Goal: Information Seeking & Learning: Find specific fact

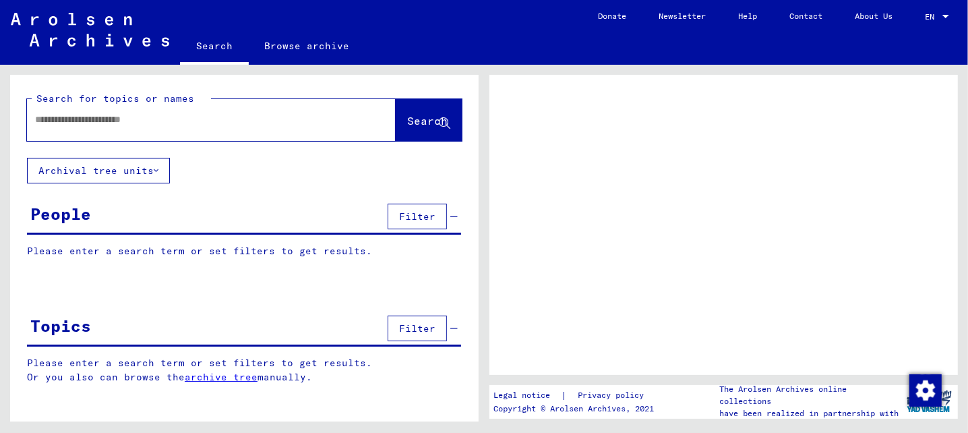
click at [87, 123] on input "text" at bounding box center [199, 120] width 328 height 14
type input "********"
click at [409, 115] on span "Search" at bounding box center [427, 120] width 40 height 13
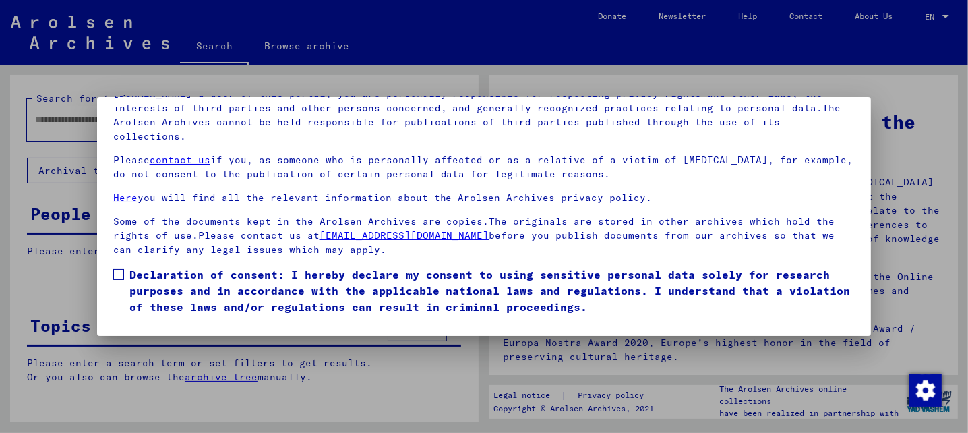
scroll to position [26, 0]
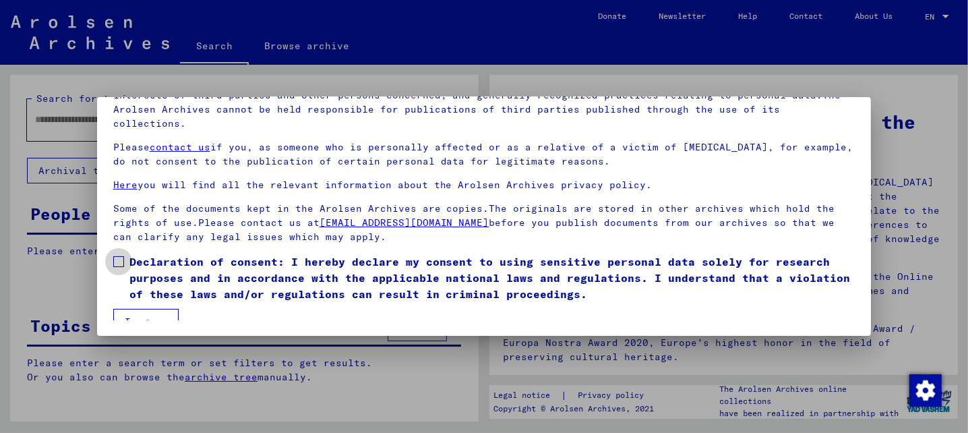
click at [113, 256] on span at bounding box center [118, 261] width 11 height 11
click at [154, 309] on button "I agree" at bounding box center [145, 322] width 65 height 26
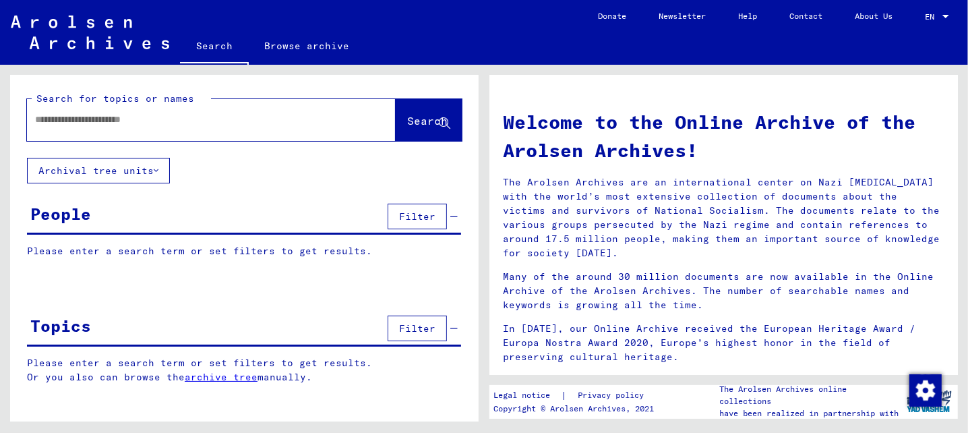
click at [148, 116] on input "text" at bounding box center [195, 120] width 320 height 14
type input "********"
click at [438, 113] on button "Search" at bounding box center [429, 120] width 66 height 42
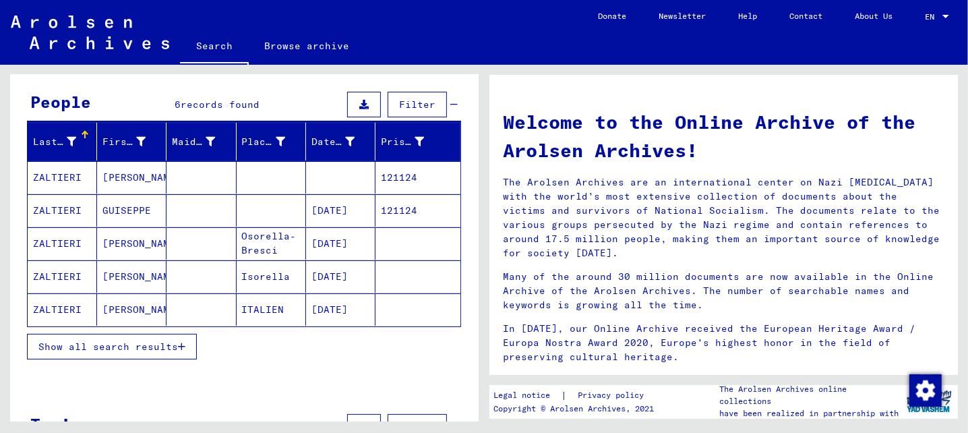
scroll to position [135, 0]
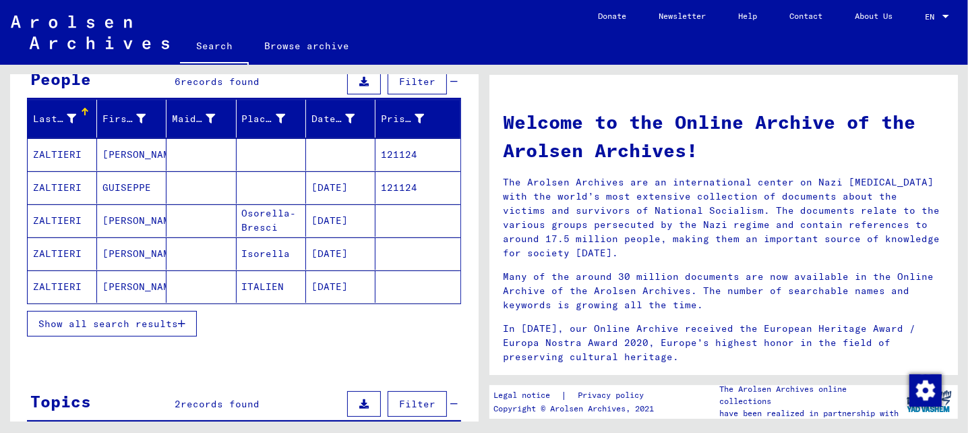
click at [145, 321] on span "Show all search results" at bounding box center [108, 324] width 140 height 12
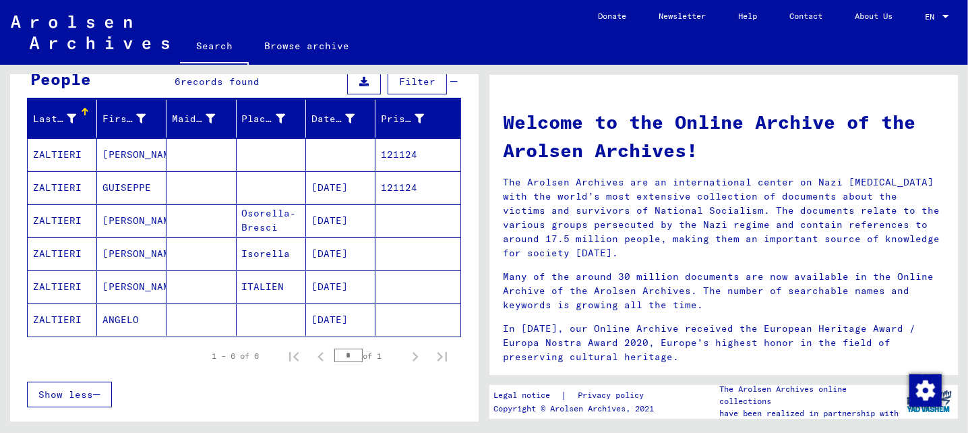
click at [316, 229] on mat-cell "[DATE]" at bounding box center [340, 220] width 69 height 32
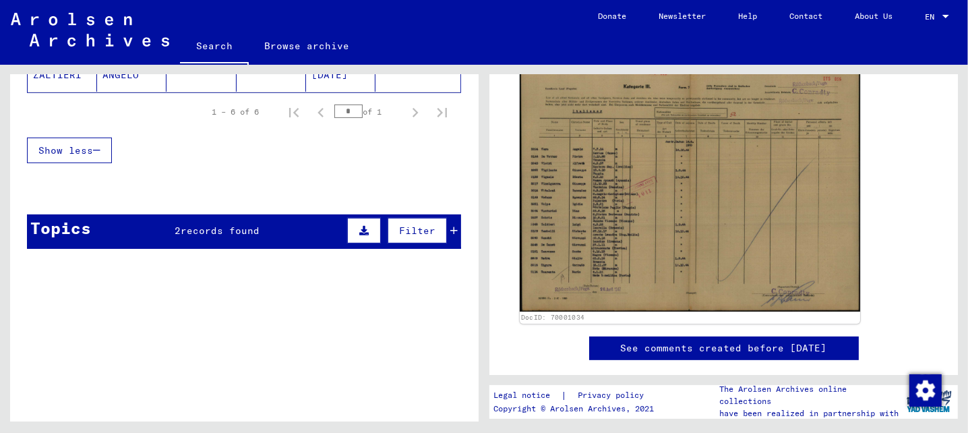
scroll to position [202, 0]
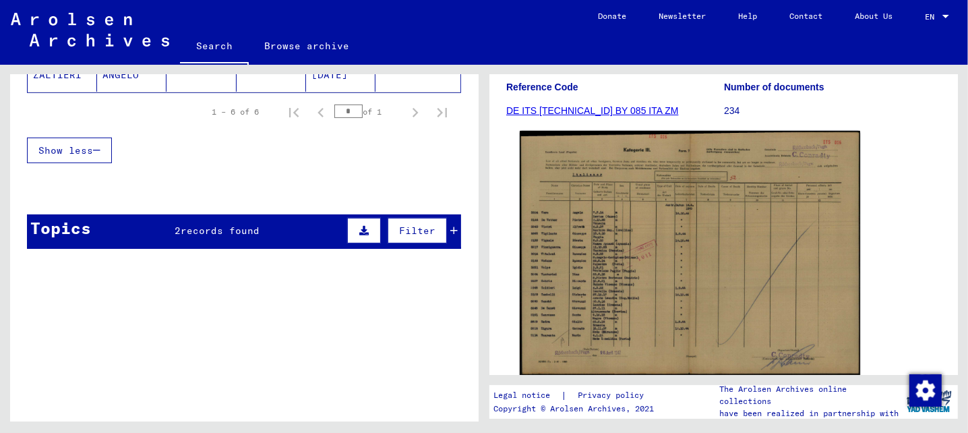
click at [723, 214] on img at bounding box center [690, 253] width 340 height 244
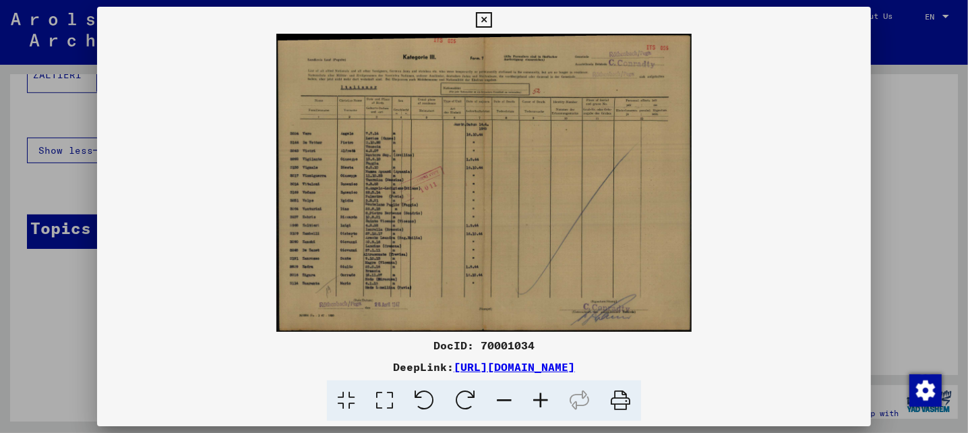
click at [551, 396] on icon at bounding box center [540, 400] width 36 height 41
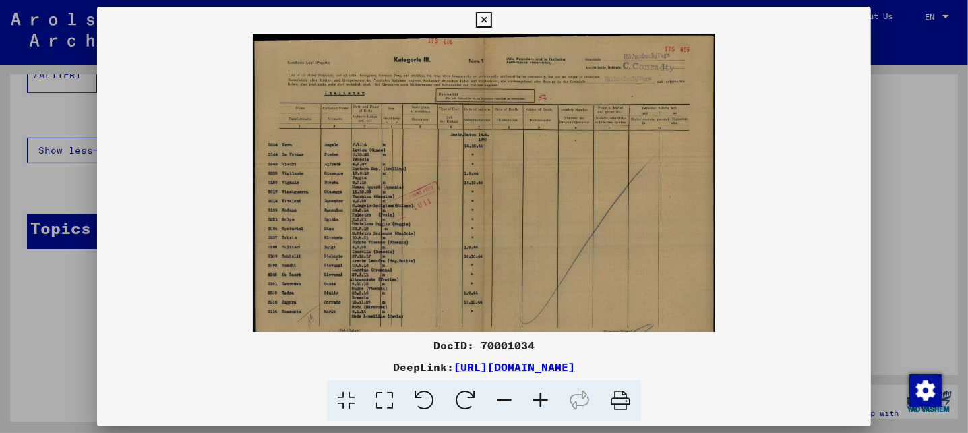
click at [551, 396] on icon at bounding box center [540, 400] width 36 height 41
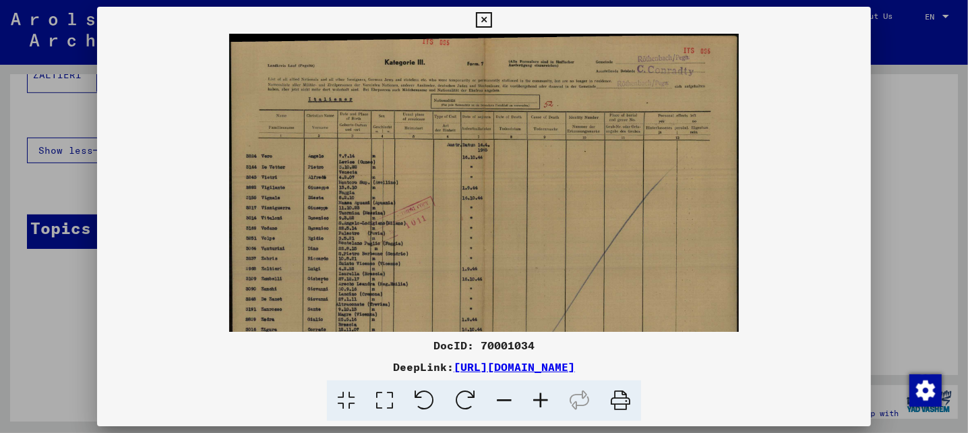
click at [551, 396] on icon at bounding box center [540, 400] width 36 height 41
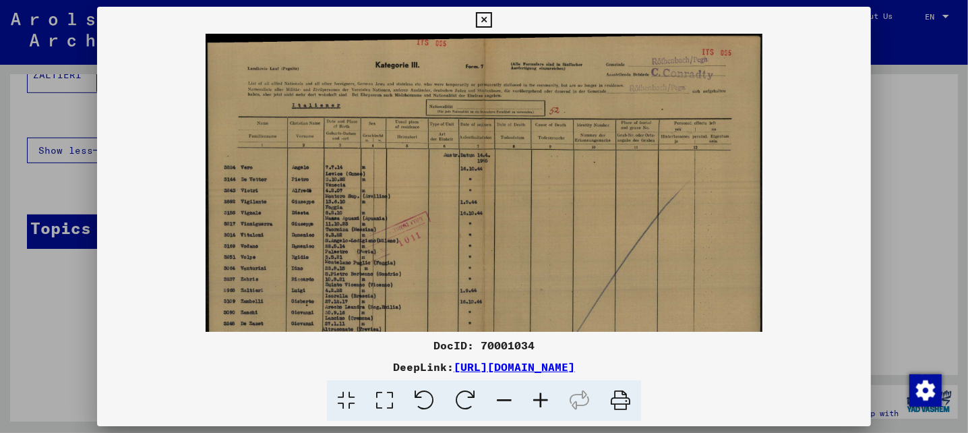
click at [551, 396] on icon at bounding box center [540, 400] width 36 height 41
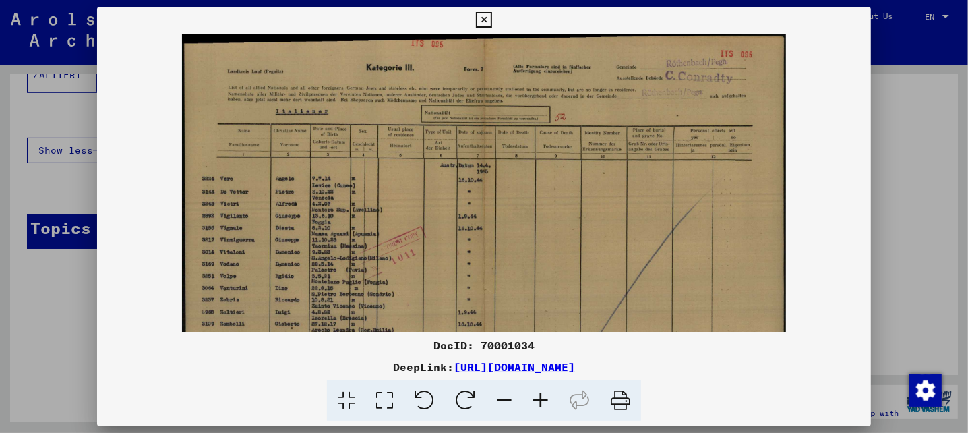
click at [551, 396] on icon at bounding box center [540, 400] width 36 height 41
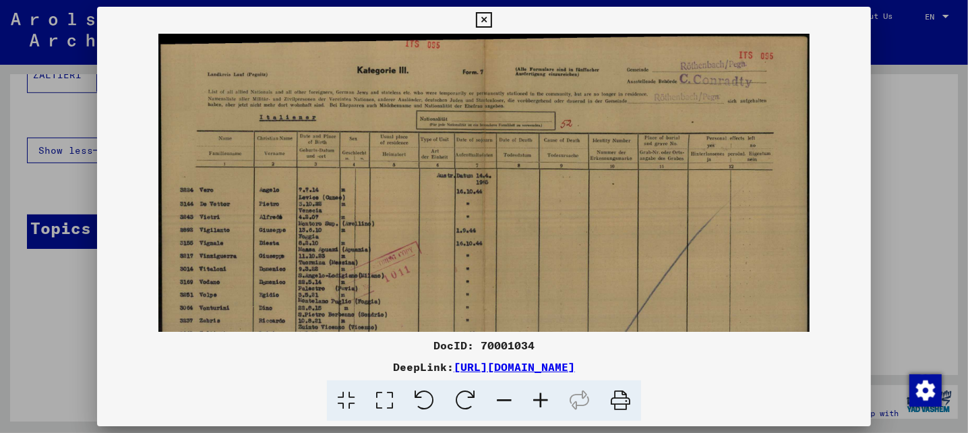
click at [551, 396] on icon at bounding box center [540, 400] width 36 height 41
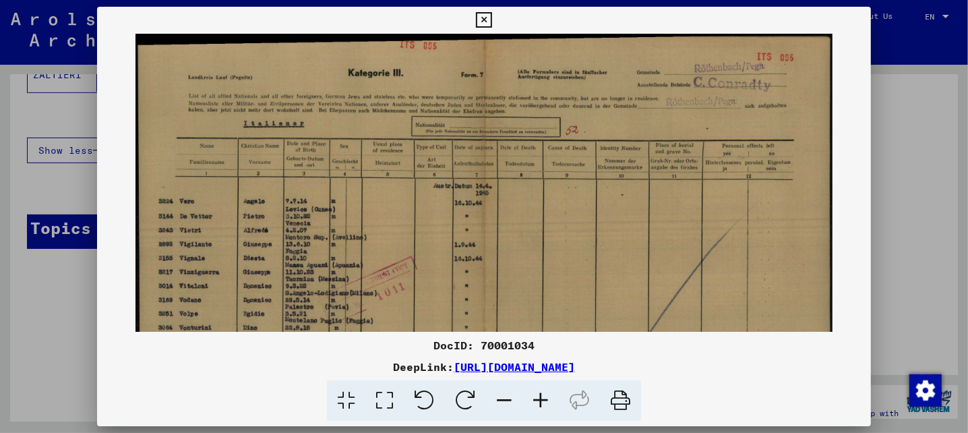
click at [550, 394] on icon at bounding box center [540, 400] width 36 height 41
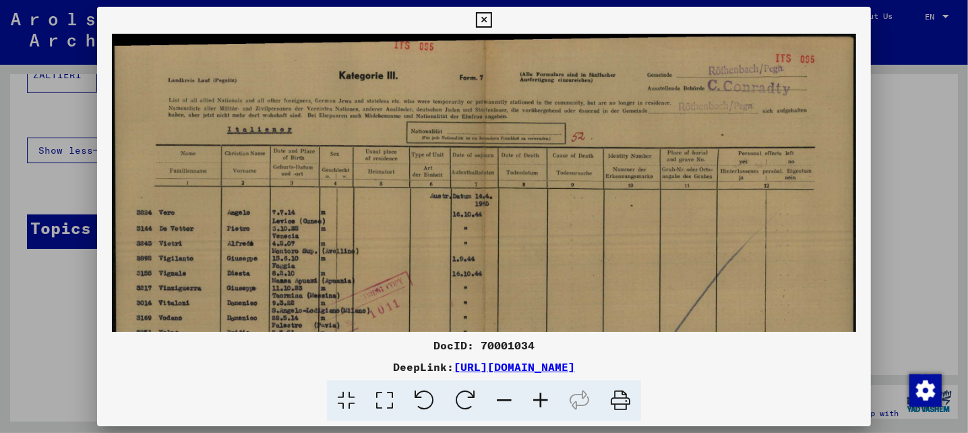
click at [550, 393] on icon at bounding box center [540, 400] width 36 height 41
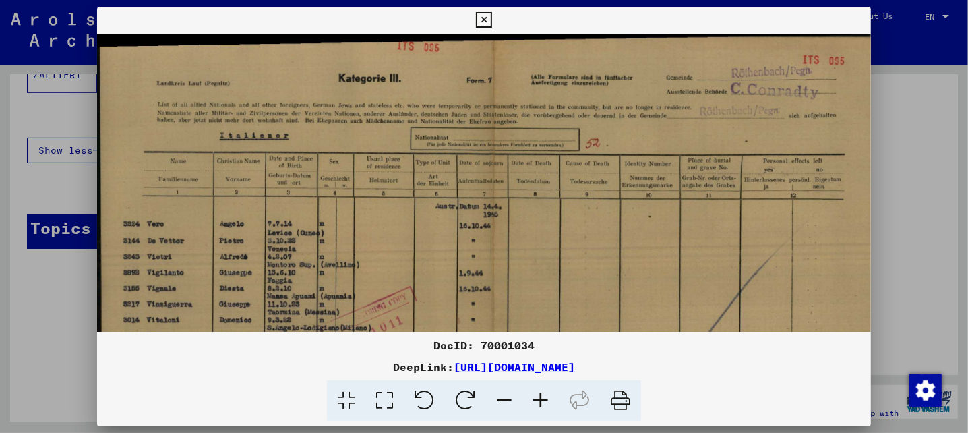
click at [543, 391] on icon at bounding box center [540, 400] width 36 height 41
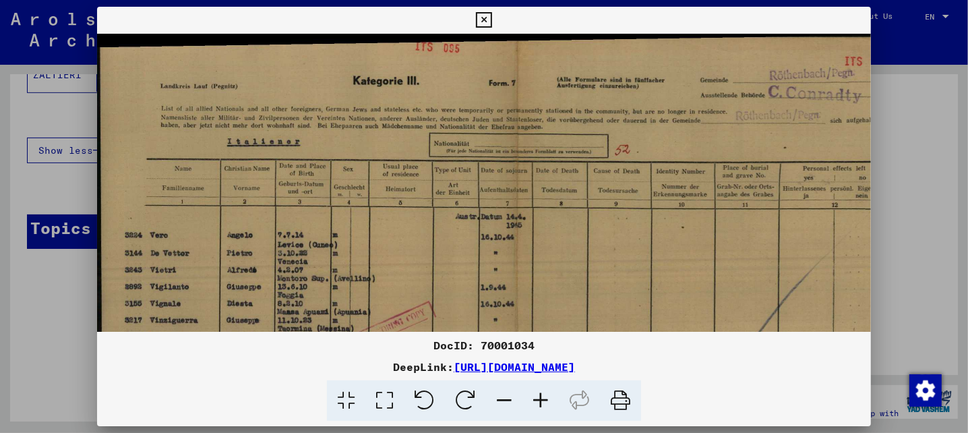
click at [543, 390] on icon at bounding box center [540, 400] width 36 height 41
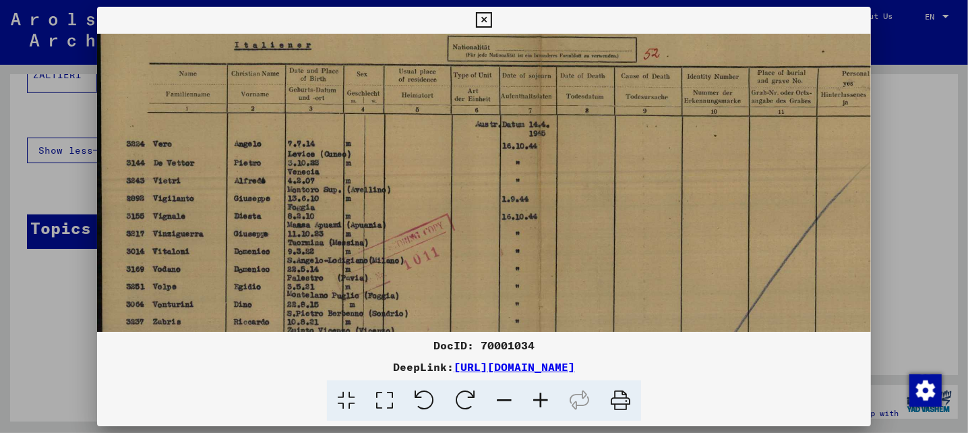
scroll to position [148, 0]
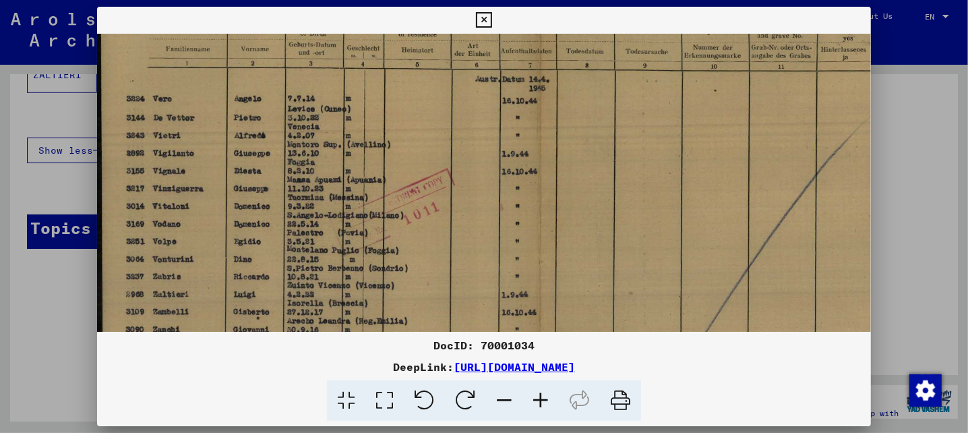
drag, startPoint x: 316, startPoint y: 210, endPoint x: 357, endPoint y: 62, distance: 153.9
click at [357, 62] on img at bounding box center [540, 203] width 886 height 635
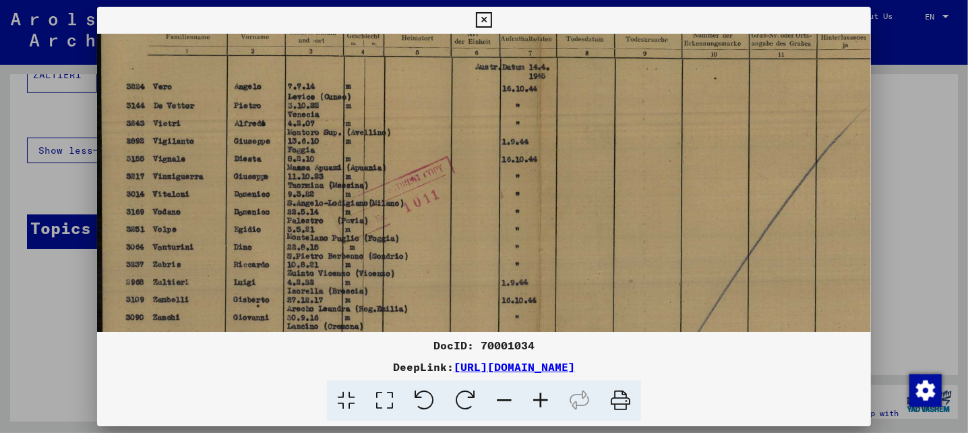
scroll to position [183, 2]
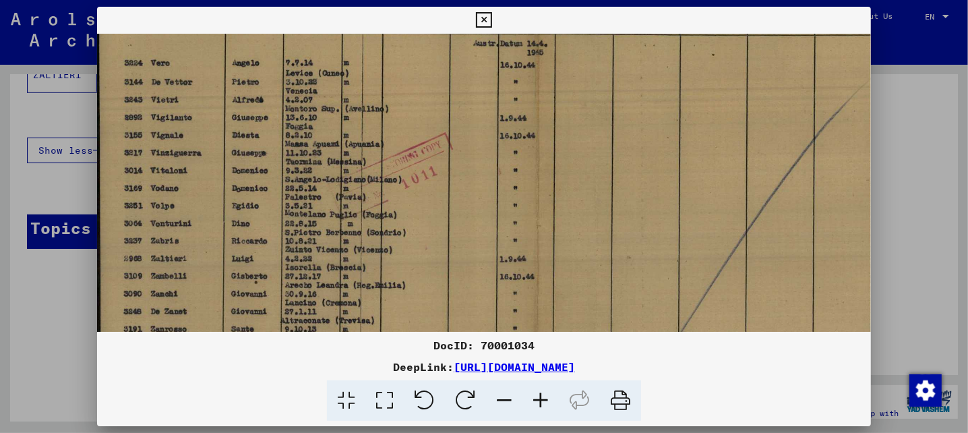
drag, startPoint x: 233, startPoint y: 264, endPoint x: 232, endPoint y: 227, distance: 36.4
click at [232, 227] on img at bounding box center [538, 167] width 886 height 635
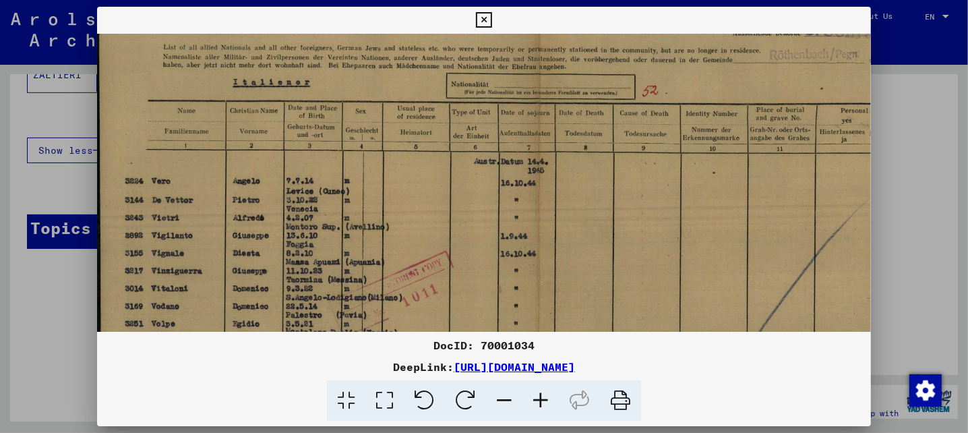
scroll to position [63, 2]
drag, startPoint x: 580, startPoint y: 132, endPoint x: 581, endPoint y: 210, distance: 78.2
click at [581, 210] on img at bounding box center [538, 287] width 886 height 635
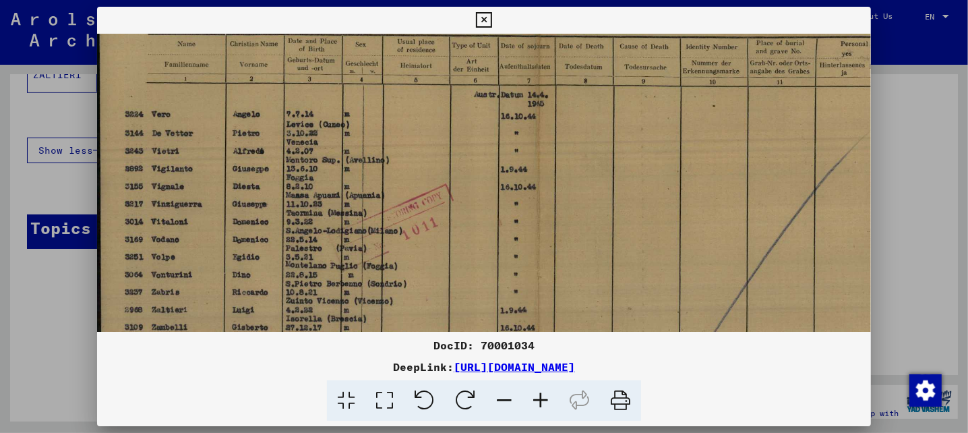
scroll to position [212, 0]
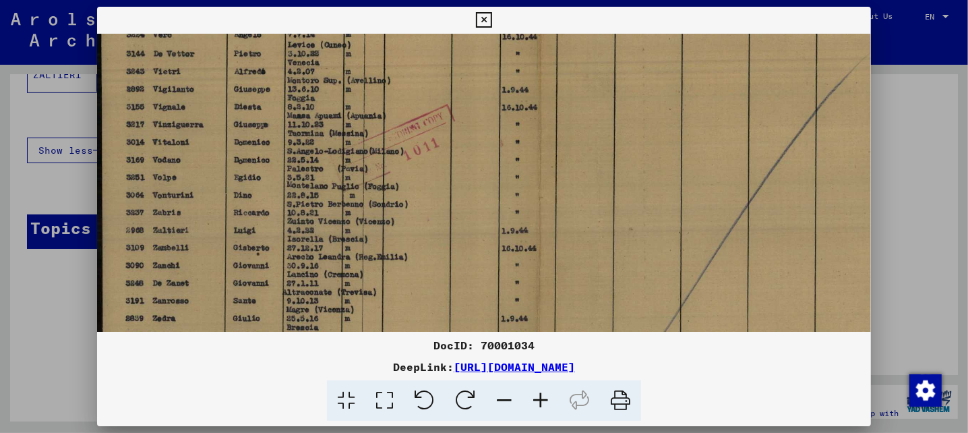
drag, startPoint x: 400, startPoint y: 245, endPoint x: 405, endPoint y: 96, distance: 149.7
click at [405, 96] on img at bounding box center [540, 139] width 886 height 635
click at [537, 400] on icon at bounding box center [540, 400] width 36 height 41
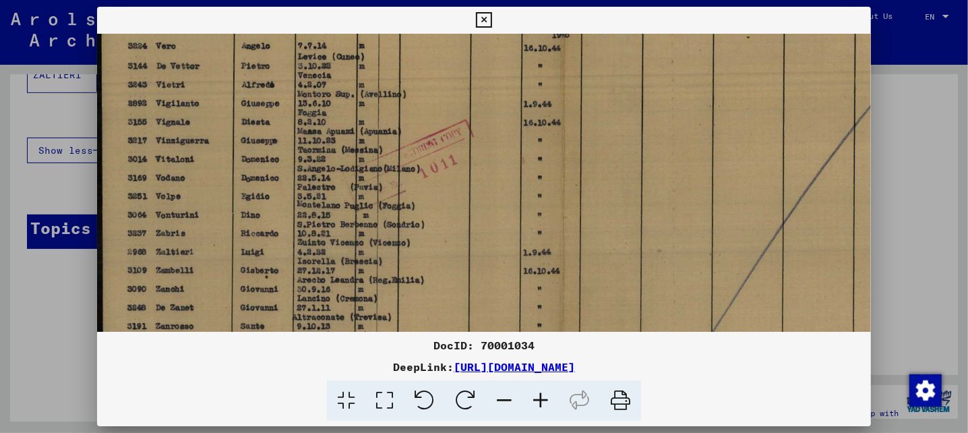
click at [537, 400] on icon at bounding box center [540, 400] width 36 height 41
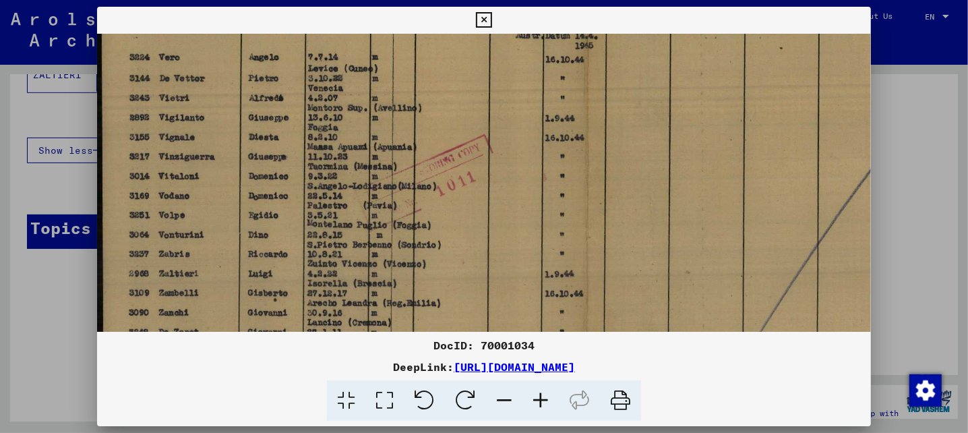
click at [537, 400] on icon at bounding box center [540, 400] width 36 height 41
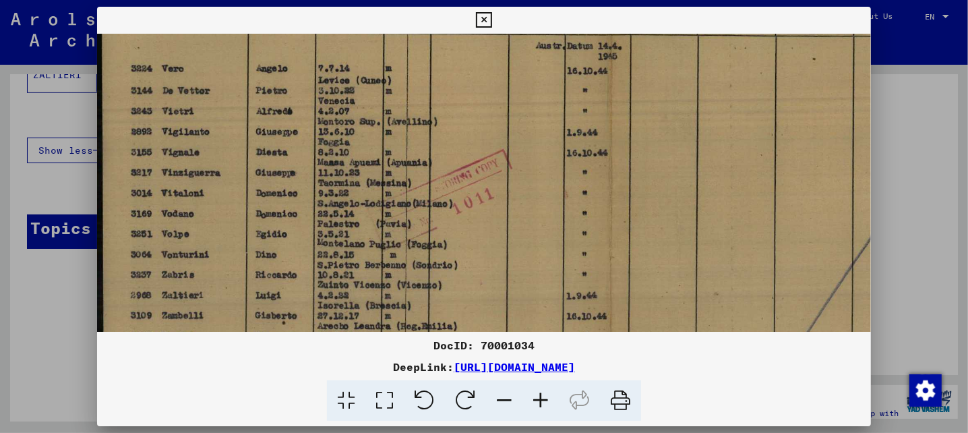
click at [537, 400] on icon at bounding box center [540, 400] width 36 height 41
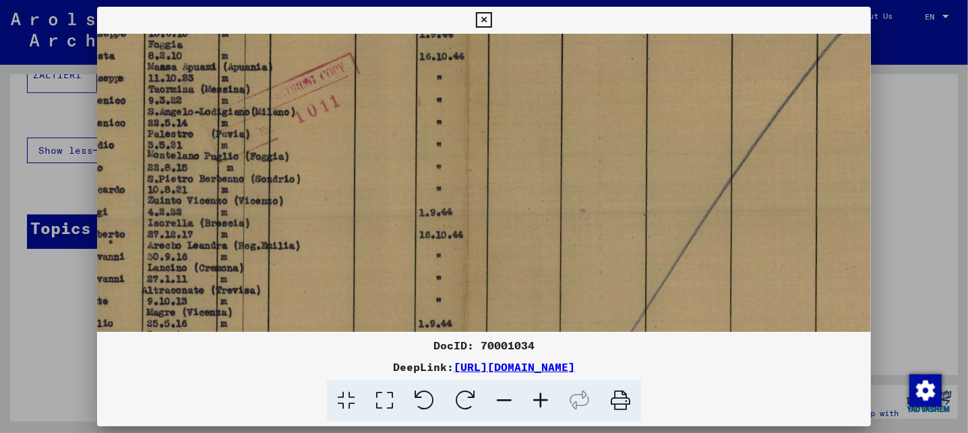
scroll to position [341, 191]
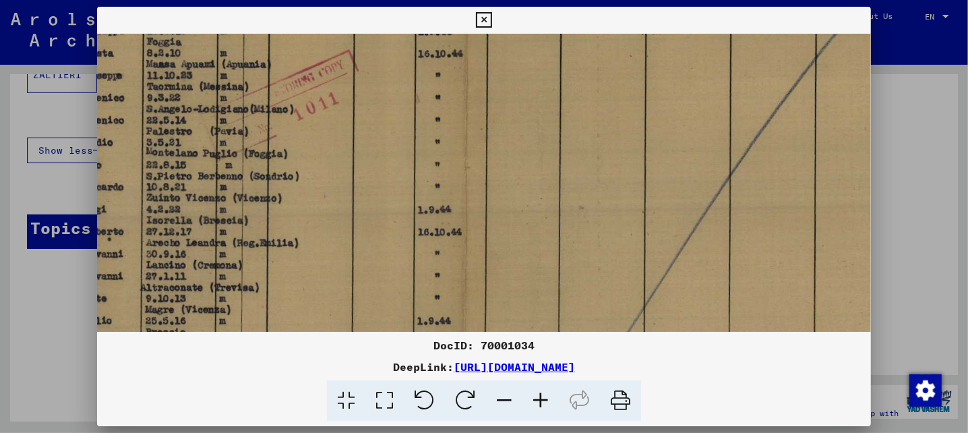
drag, startPoint x: 625, startPoint y: 254, endPoint x: 432, endPoint y: 125, distance: 231.9
click at [432, 125] on img at bounding box center [466, 95] width 1120 height 804
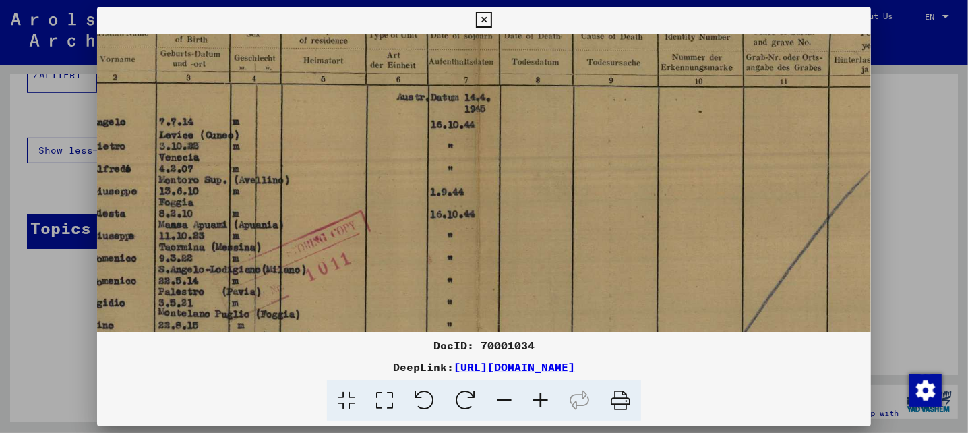
drag, startPoint x: 343, startPoint y: 51, endPoint x: 365, endPoint y: 270, distance: 220.2
click at [365, 269] on img at bounding box center [478, 255] width 1120 height 804
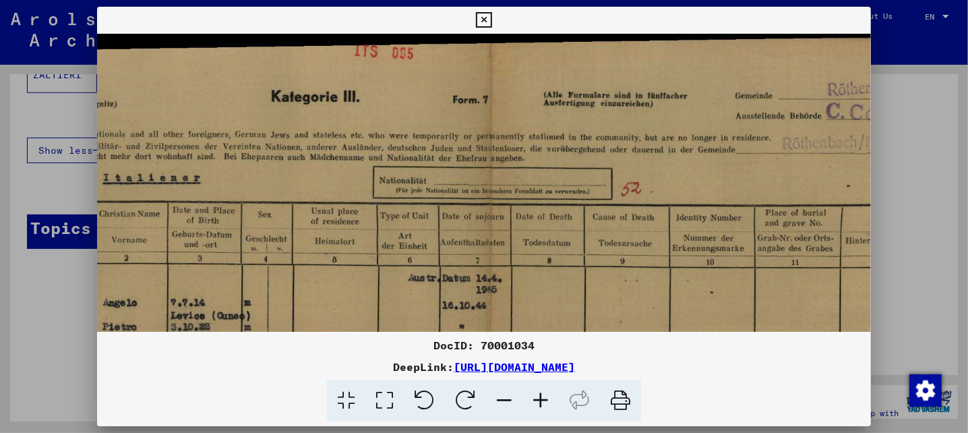
drag, startPoint x: 320, startPoint y: 118, endPoint x: 320, endPoint y: 249, distance: 130.8
click at [320, 249] on img at bounding box center [489, 436] width 1120 height 804
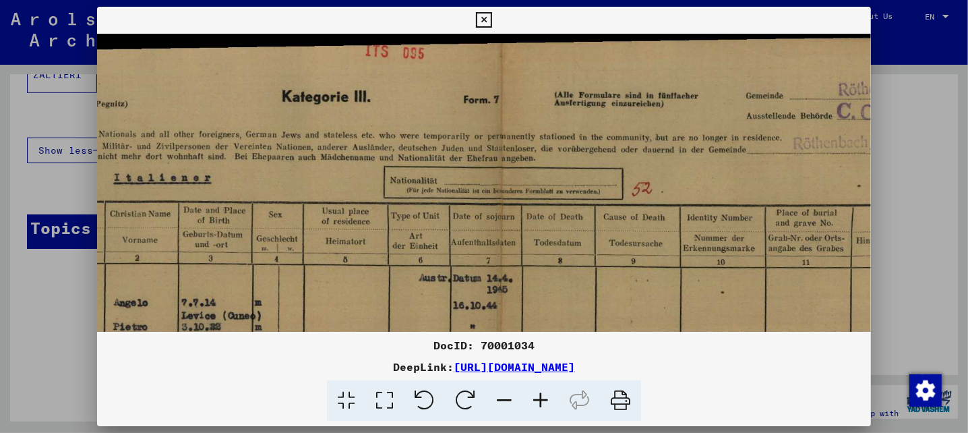
drag, startPoint x: 423, startPoint y: 249, endPoint x: 432, endPoint y: 280, distance: 32.2
click at [432, 280] on img at bounding box center [500, 436] width 1120 height 804
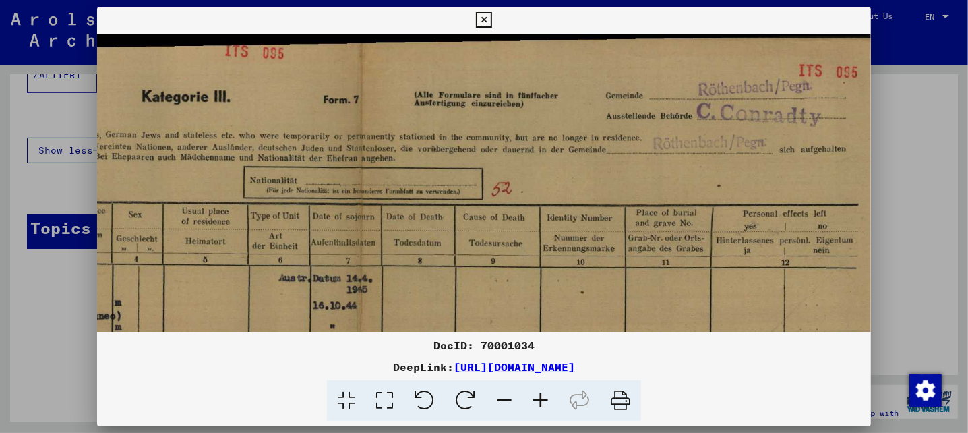
scroll to position [3, 345]
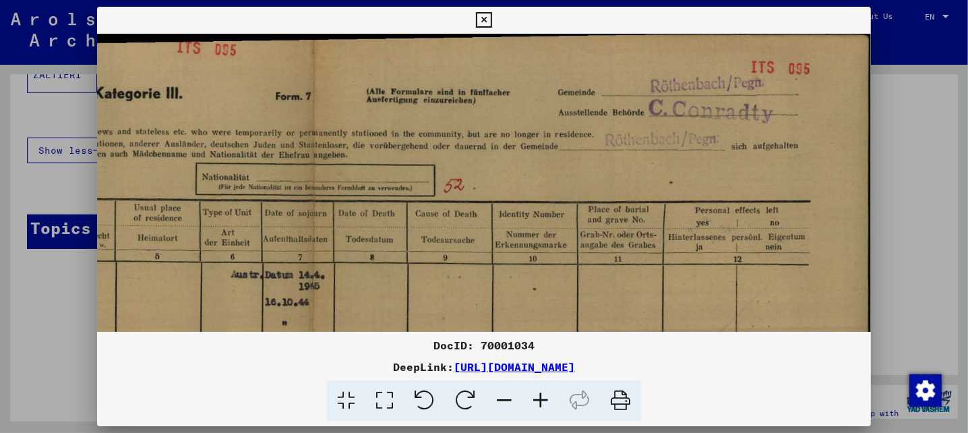
drag, startPoint x: 671, startPoint y: 170, endPoint x: 406, endPoint y: 178, distance: 265.8
click at [406, 178] on img at bounding box center [312, 432] width 1120 height 804
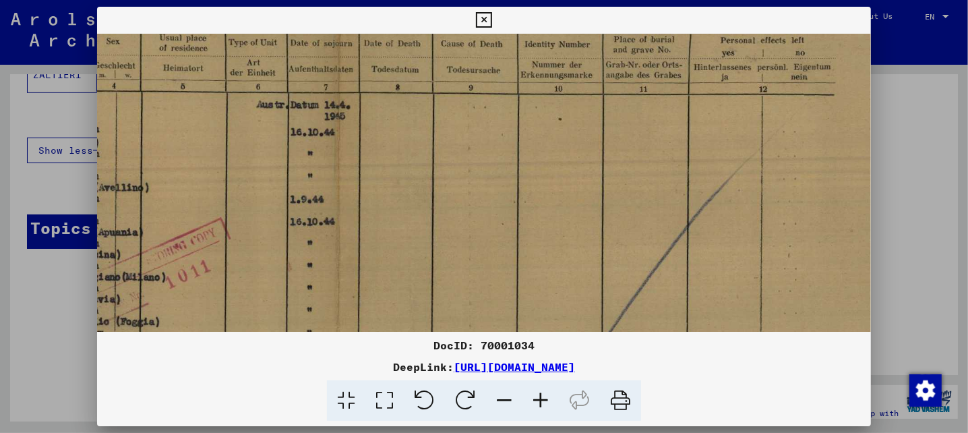
drag, startPoint x: 369, startPoint y: 251, endPoint x: 403, endPoint y: 3, distance: 250.5
click at [403, 3] on div "DocID: 70001034 DeepLink: [URL][DOMAIN_NAME]" at bounding box center [484, 216] width 968 height 433
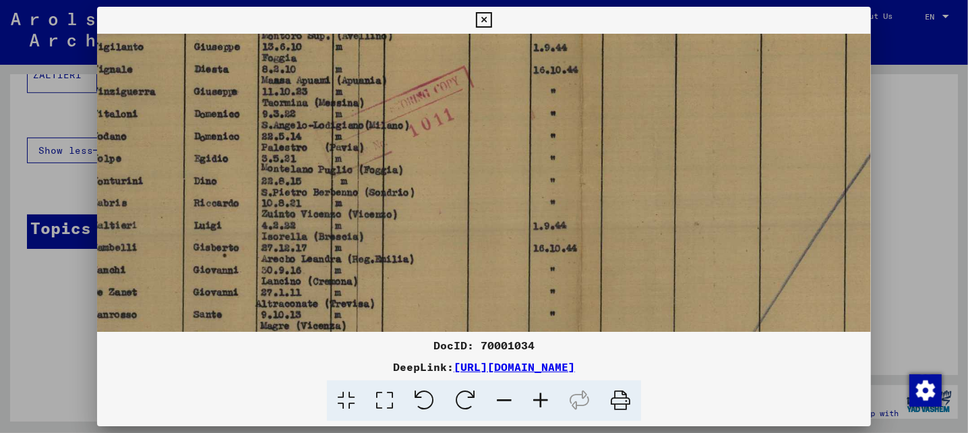
scroll to position [327, 64]
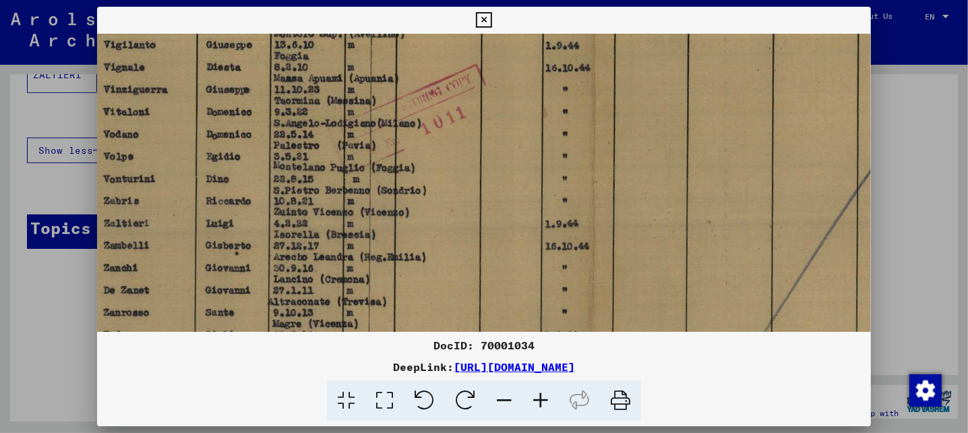
drag, startPoint x: 393, startPoint y: 198, endPoint x: 641, endPoint y: 122, distance: 259.5
click at [641, 122] on img at bounding box center [593, 109] width 1120 height 804
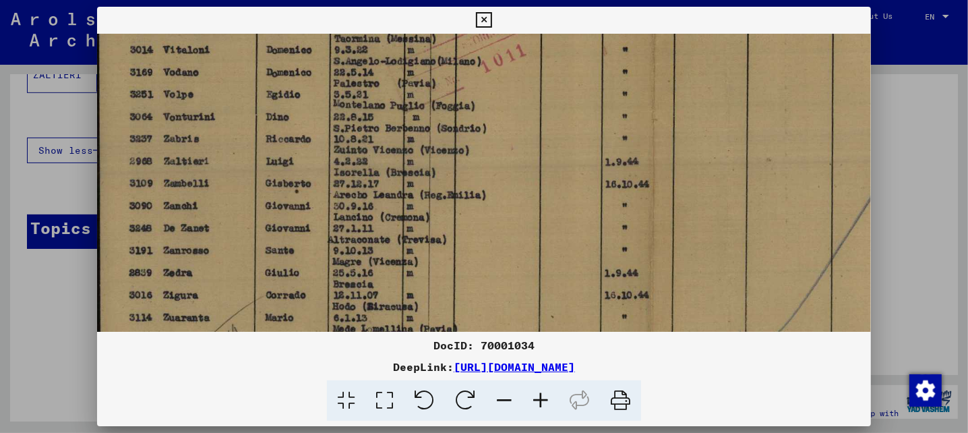
scroll to position [397, 0]
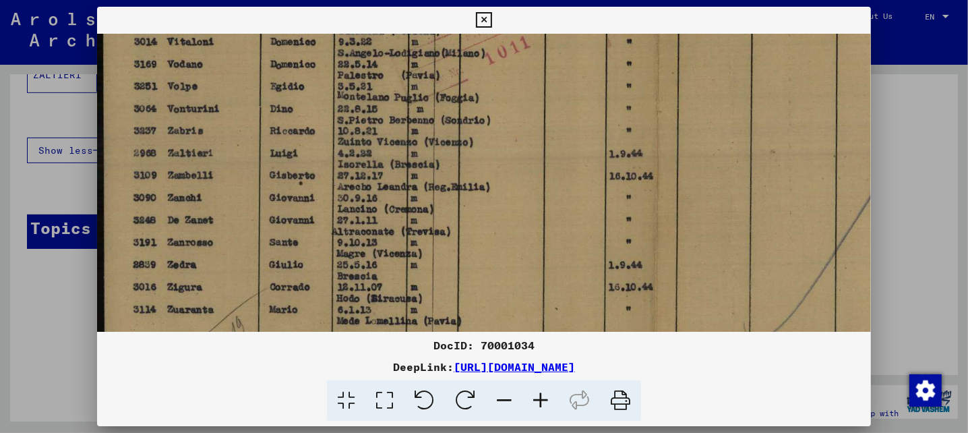
drag, startPoint x: 198, startPoint y: 267, endPoint x: 270, endPoint y: 196, distance: 101.1
click at [270, 196] on img at bounding box center [657, 39] width 1120 height 804
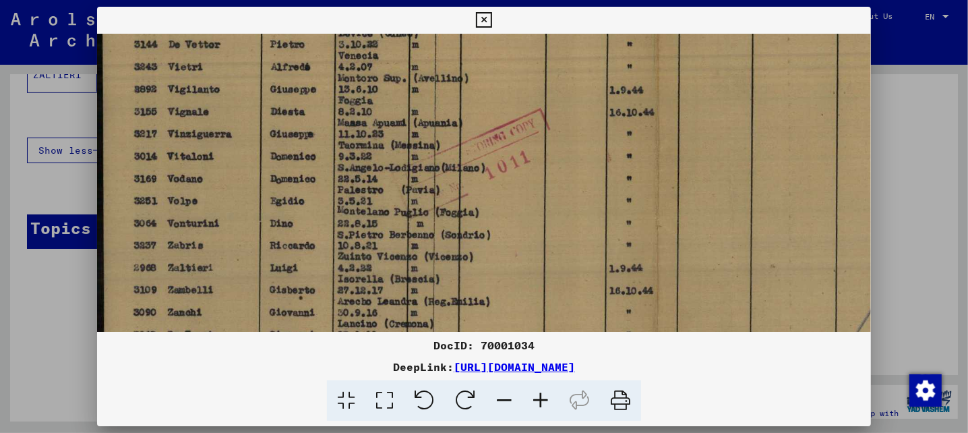
drag, startPoint x: 209, startPoint y: 126, endPoint x: 268, endPoint y: 235, distance: 124.0
click at [268, 235] on img at bounding box center [657, 153] width 1120 height 804
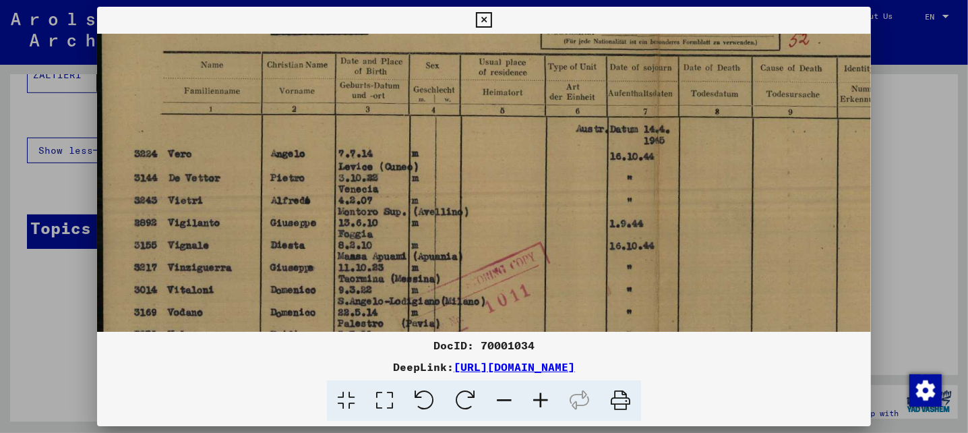
drag, startPoint x: 223, startPoint y: 94, endPoint x: 264, endPoint y: 179, distance: 94.7
click at [267, 213] on img at bounding box center [657, 287] width 1120 height 804
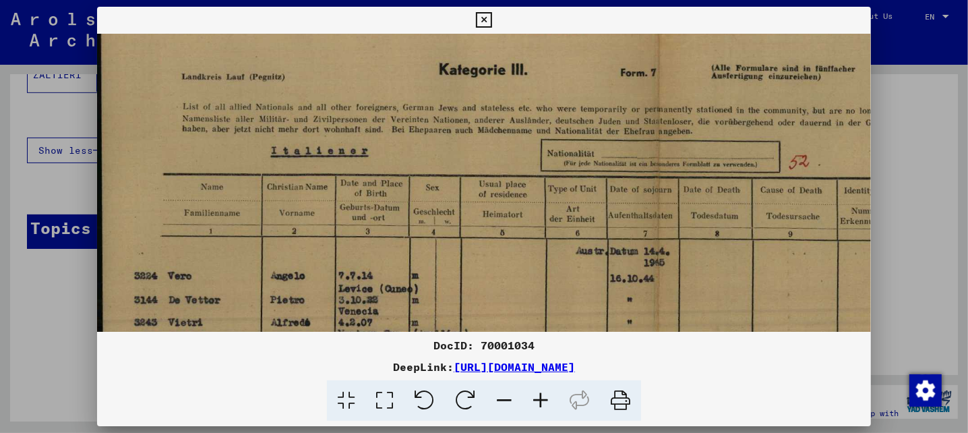
scroll to position [24, 0]
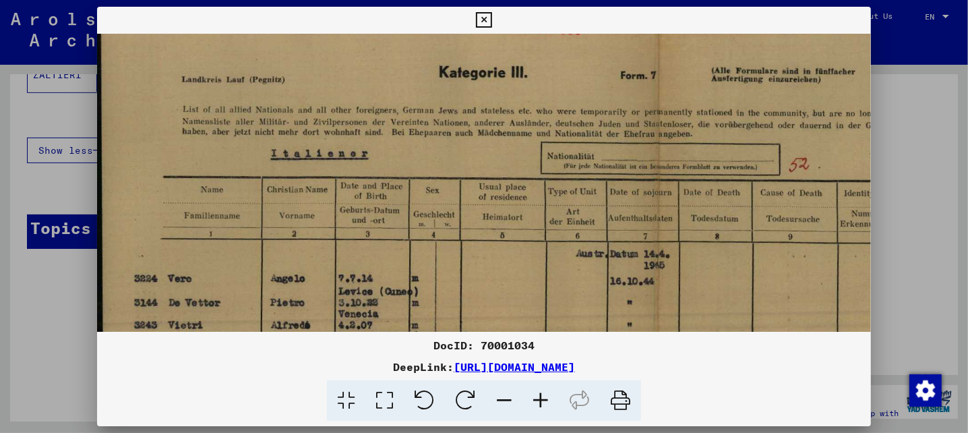
drag, startPoint x: 241, startPoint y: 126, endPoint x: 251, endPoint y: 252, distance: 126.5
click at [251, 252] on img at bounding box center [657, 411] width 1120 height 804
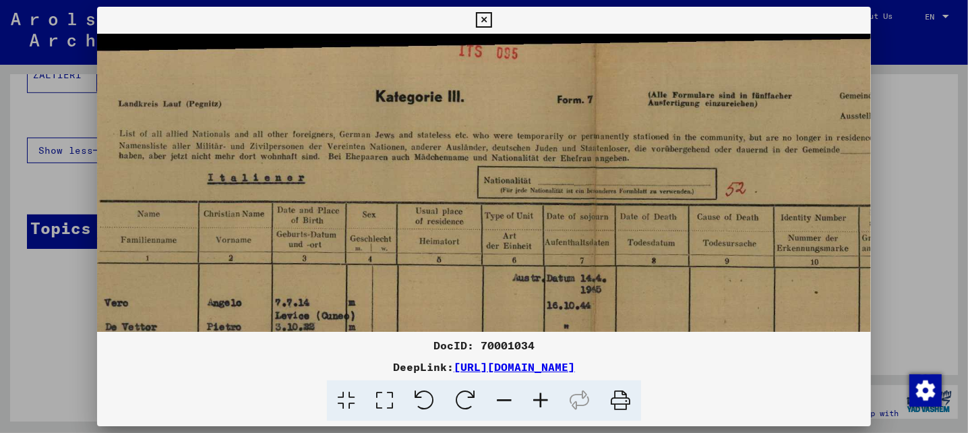
scroll to position [0, 69]
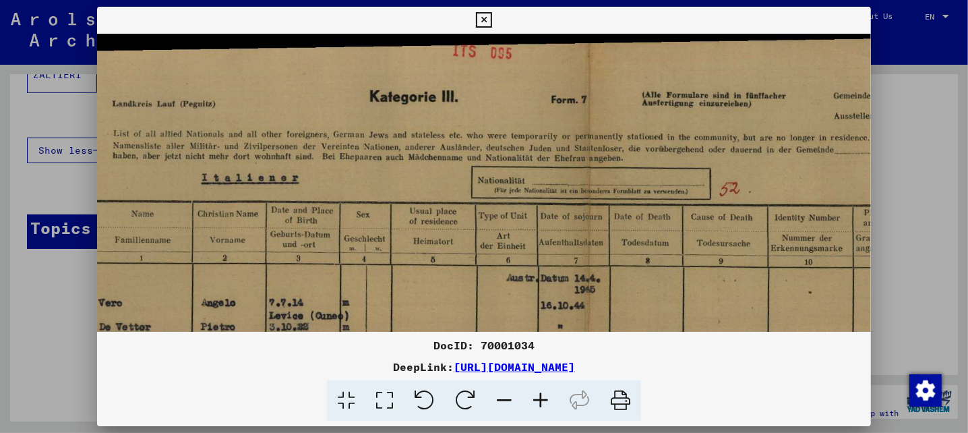
drag, startPoint x: 477, startPoint y: 131, endPoint x: 407, endPoint y: 210, distance: 105.0
click at [407, 210] on img at bounding box center [588, 436] width 1120 height 804
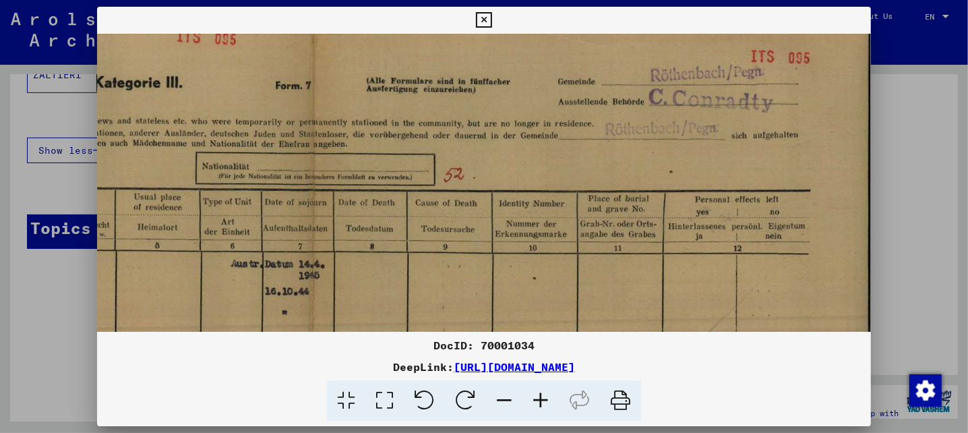
scroll to position [15, 345]
drag, startPoint x: 583, startPoint y: 184, endPoint x: 263, endPoint y: 169, distance: 320.6
click at [263, 169] on img at bounding box center [312, 421] width 1120 height 804
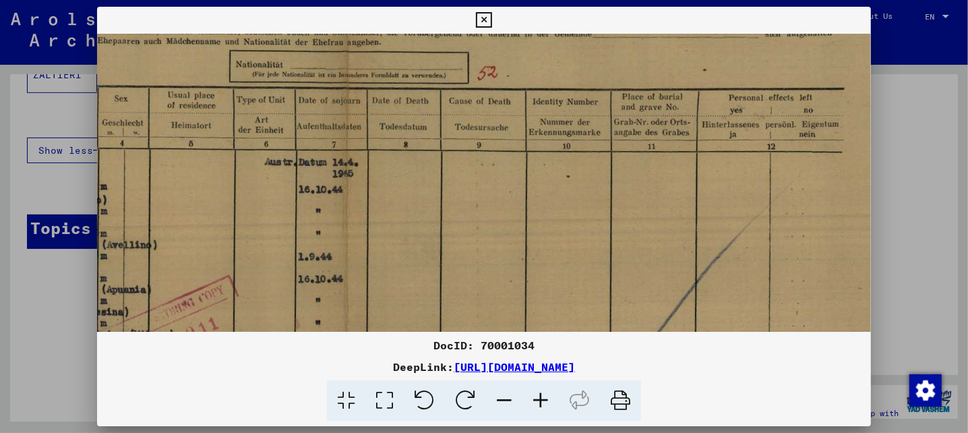
drag, startPoint x: 567, startPoint y: 204, endPoint x: 614, endPoint y: 73, distance: 138.4
click at [613, 75] on img at bounding box center [346, 320] width 1120 height 804
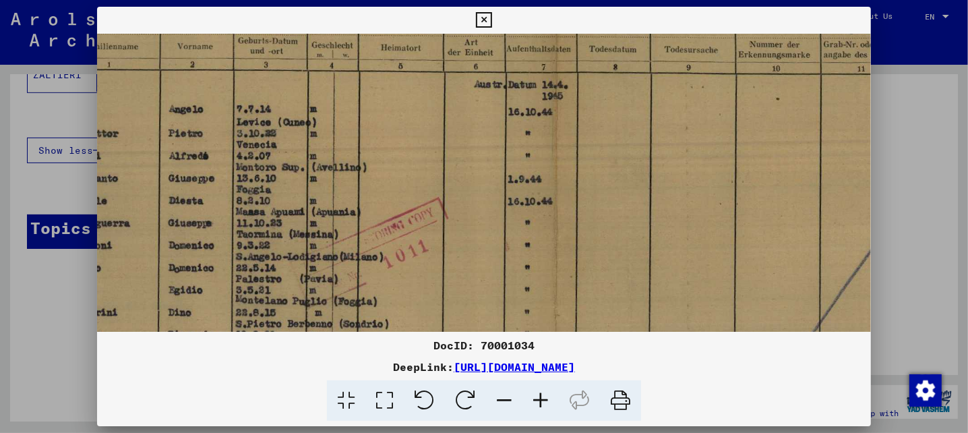
scroll to position [150, 107]
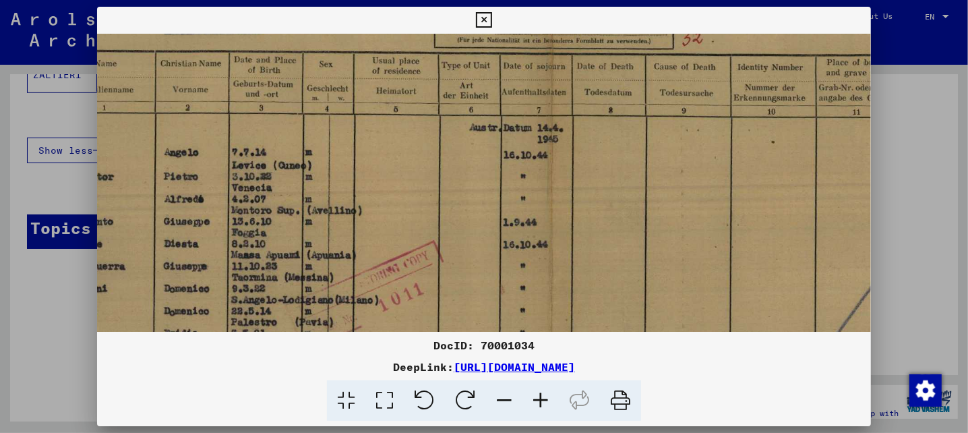
drag, startPoint x: 579, startPoint y: 197, endPoint x: 773, endPoint y: 189, distance: 193.6
click at [773, 189] on img at bounding box center [551, 285] width 1120 height 804
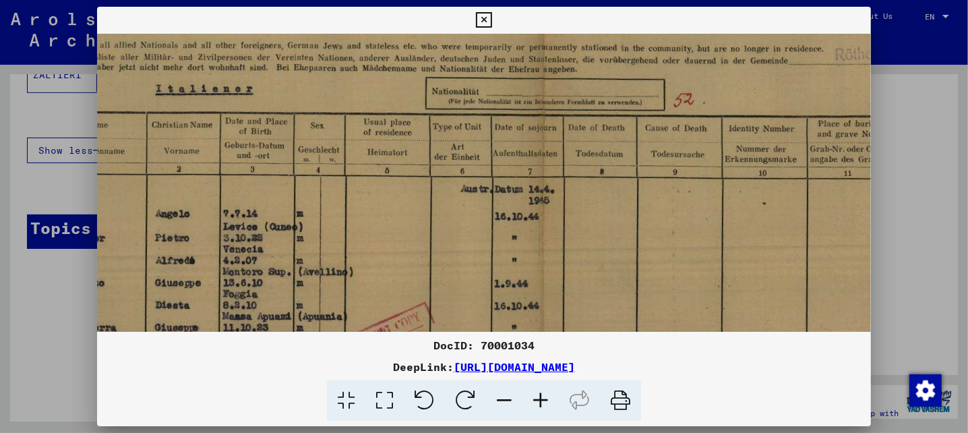
scroll to position [73, 124]
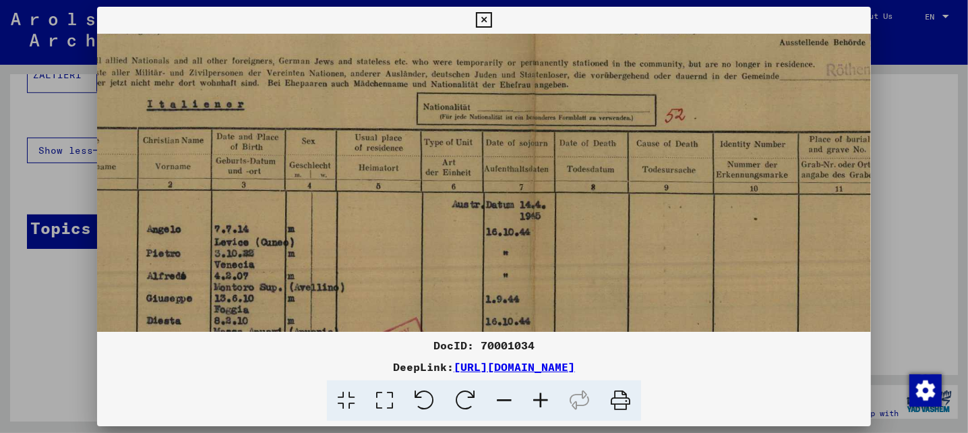
drag, startPoint x: 603, startPoint y: 146, endPoint x: 585, endPoint y: 222, distance: 78.5
click at [586, 222] on img at bounding box center [533, 362] width 1120 height 804
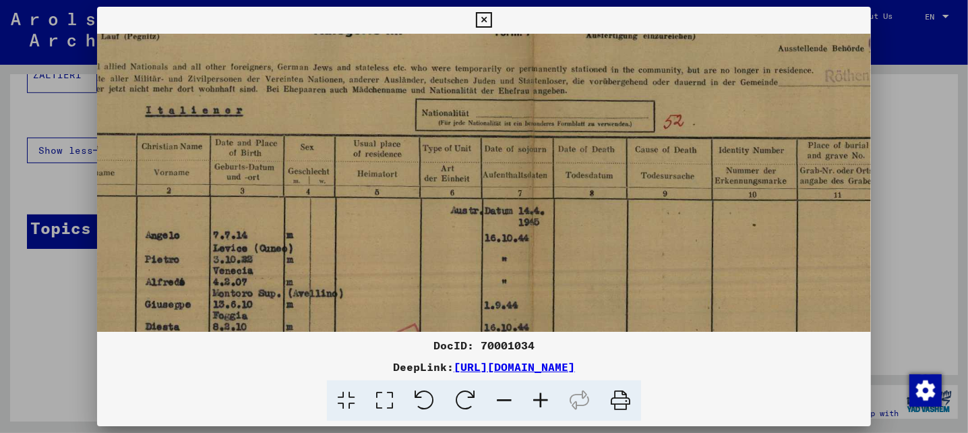
drag, startPoint x: 518, startPoint y: 168, endPoint x: 514, endPoint y: 181, distance: 13.4
click at [515, 179] on img at bounding box center [532, 368] width 1120 height 804
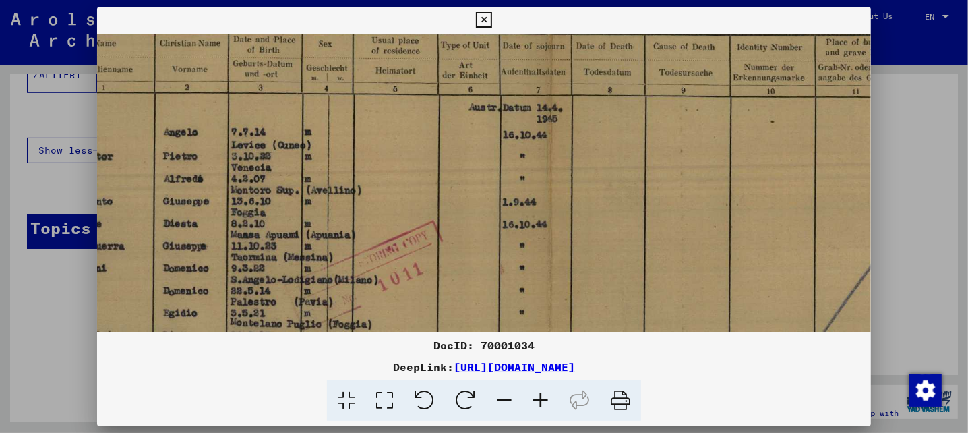
scroll to position [288, 67]
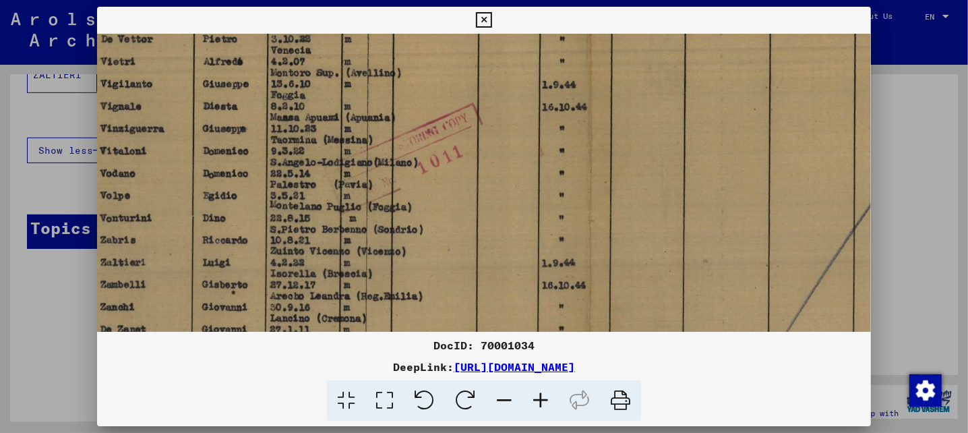
drag, startPoint x: 557, startPoint y: 247, endPoint x: 614, endPoint y: 34, distance: 221.1
click at [613, 34] on img at bounding box center [590, 148] width 1120 height 804
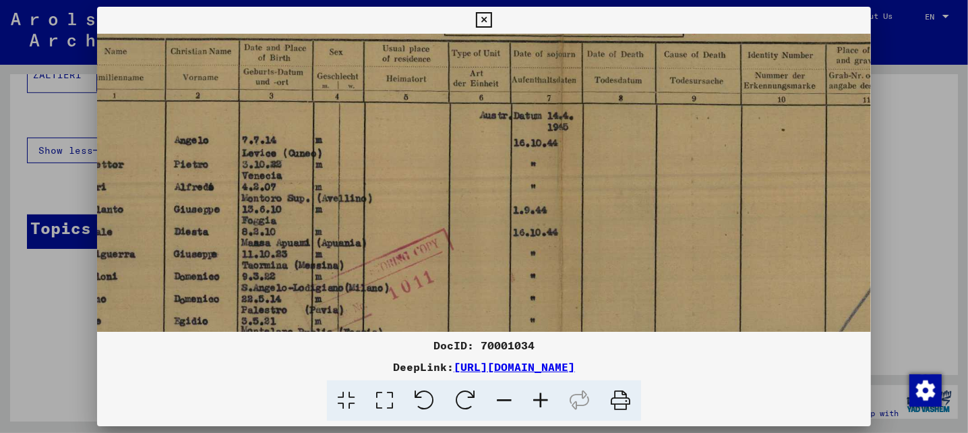
drag, startPoint x: 543, startPoint y: 247, endPoint x: 535, endPoint y: 289, distance: 42.7
click at [535, 289] on img at bounding box center [561, 273] width 1120 height 804
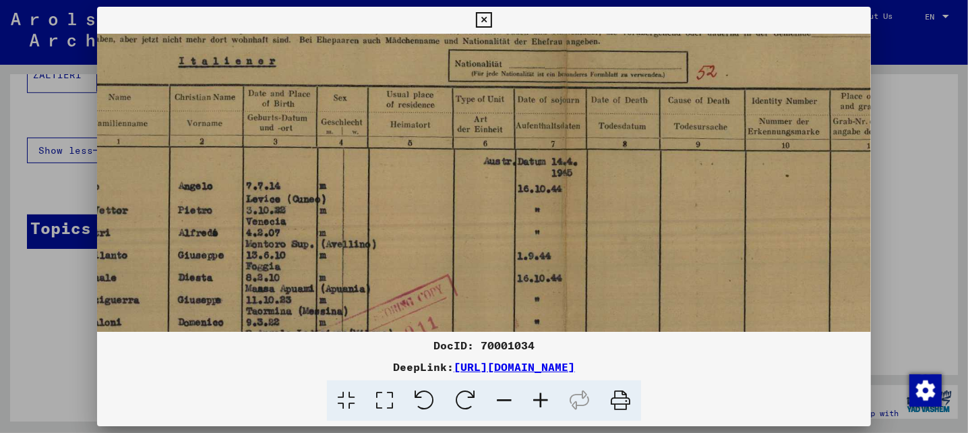
drag, startPoint x: 525, startPoint y: 183, endPoint x: 529, endPoint y: 228, distance: 44.7
click at [529, 228] on img at bounding box center [565, 319] width 1120 height 804
click at [537, 395] on icon at bounding box center [540, 400] width 36 height 41
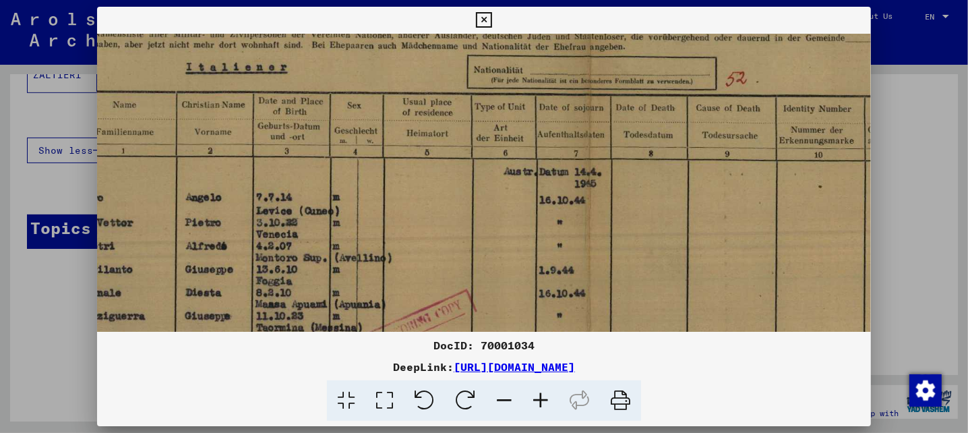
click at [537, 395] on icon at bounding box center [540, 400] width 36 height 41
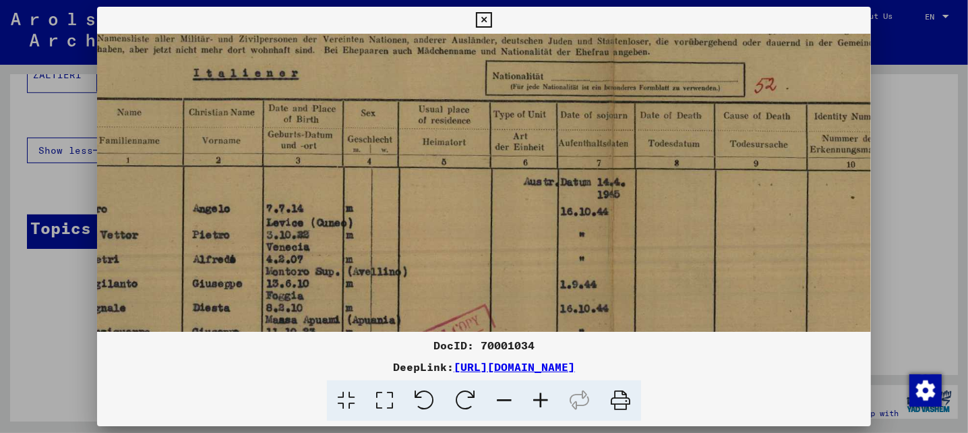
click at [537, 395] on icon at bounding box center [540, 400] width 36 height 41
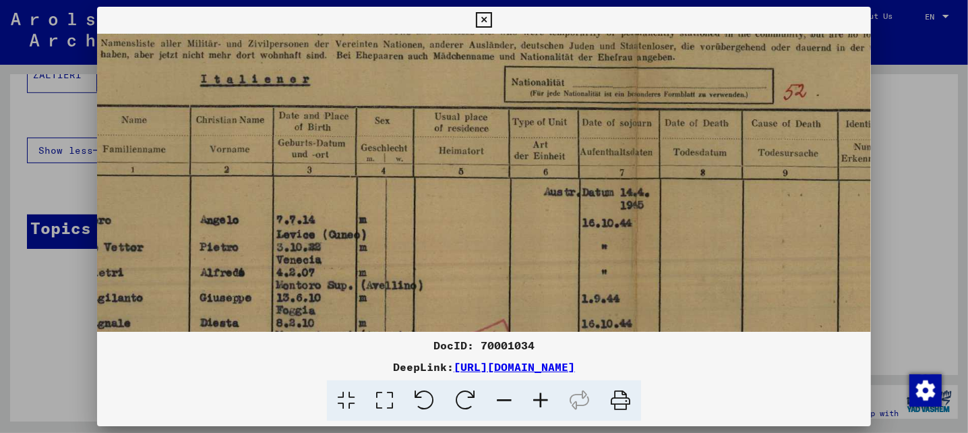
click at [537, 395] on icon at bounding box center [540, 400] width 36 height 41
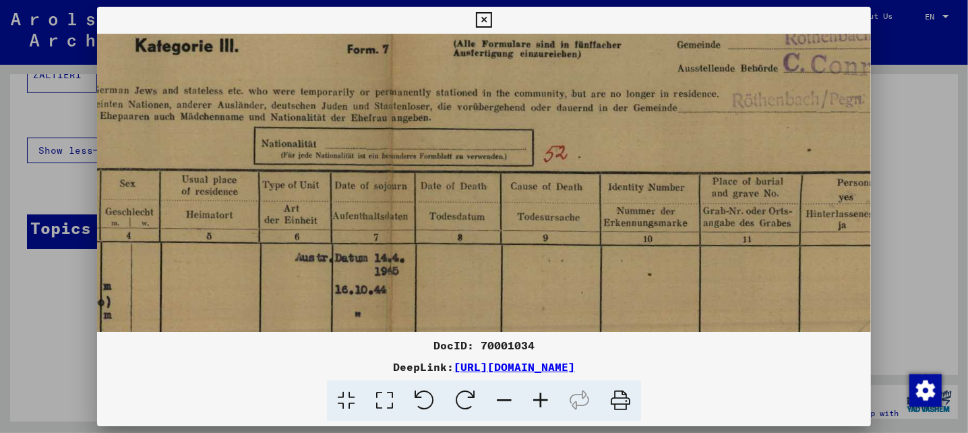
drag, startPoint x: 689, startPoint y: 225, endPoint x: 413, endPoint y: 272, distance: 279.7
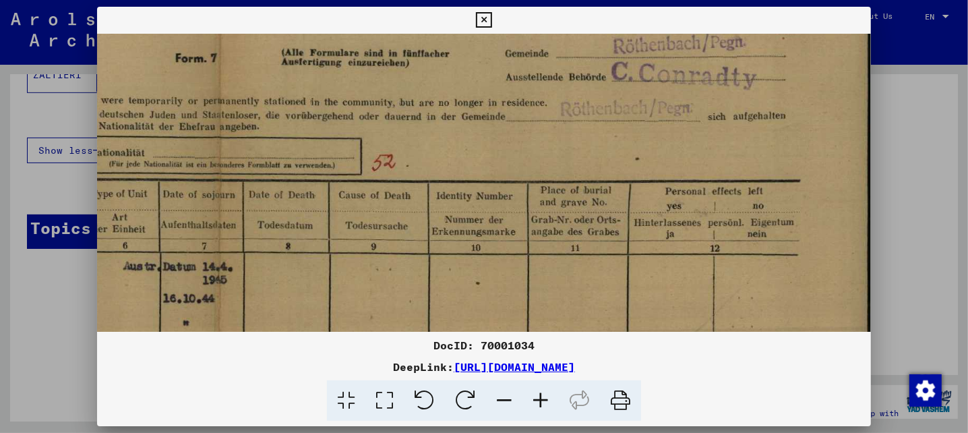
scroll to position [53, 533]
drag, startPoint x: 614, startPoint y: 235, endPoint x: 390, endPoint y: 245, distance: 224.8
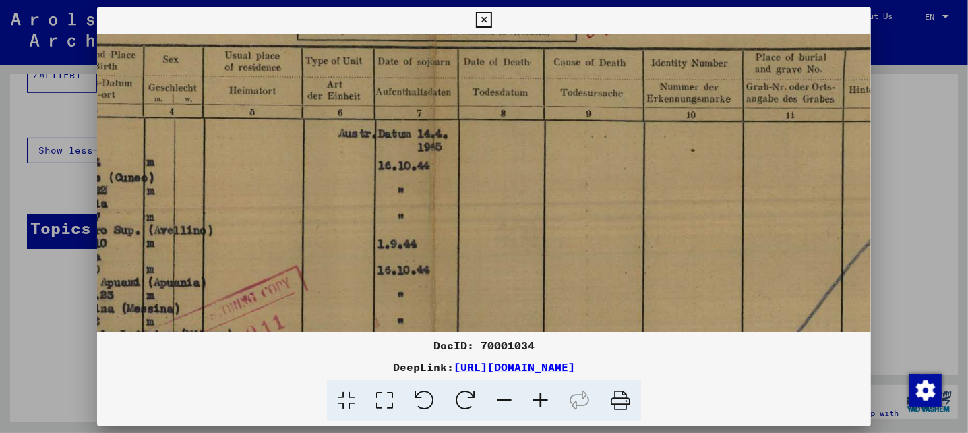
drag, startPoint x: 507, startPoint y: 222, endPoint x: 729, endPoint y: 88, distance: 259.2
click at [729, 88] on img at bounding box center [433, 317] width 1309 height 938
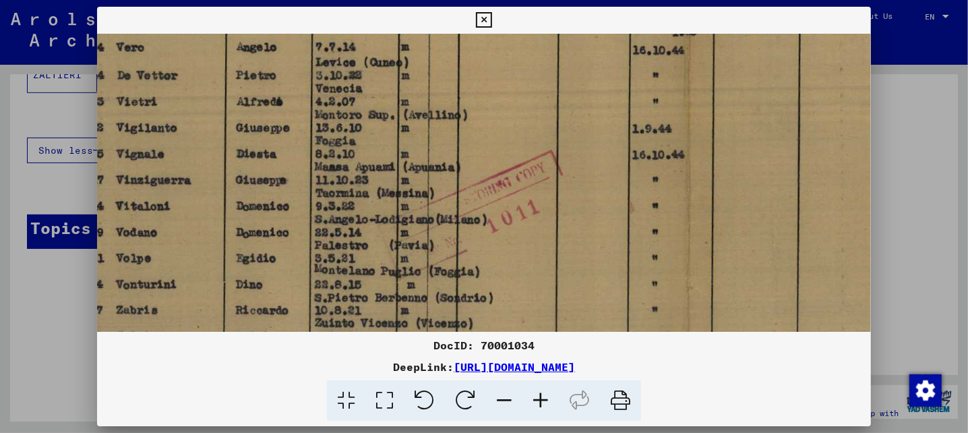
drag, startPoint x: 303, startPoint y: 264, endPoint x: 594, endPoint y: 120, distance: 324.1
click at [571, 132] on img at bounding box center [688, 202] width 1309 height 938
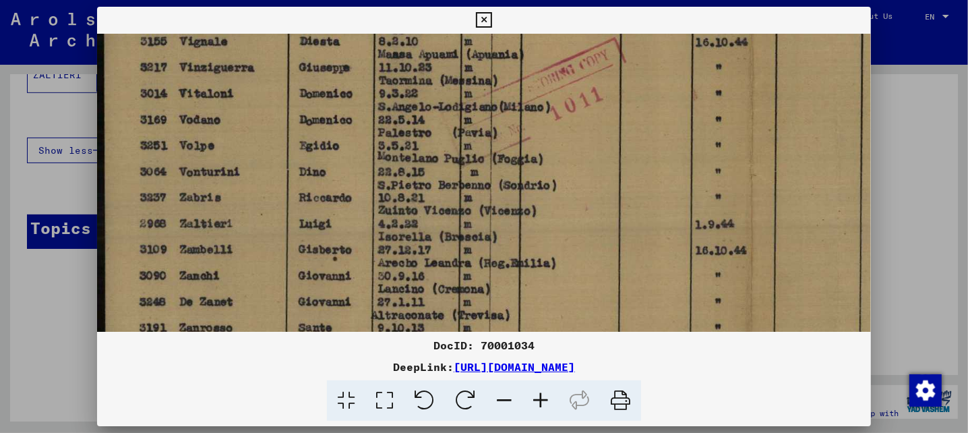
scroll to position [427, 0]
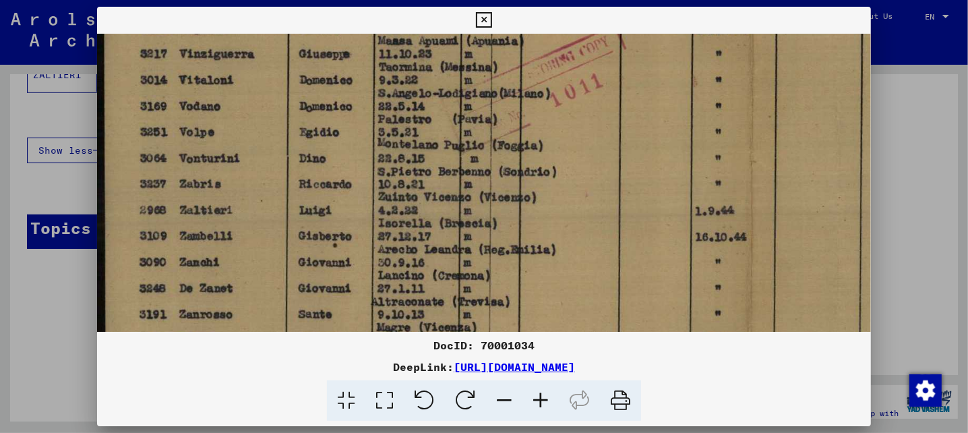
drag, startPoint x: 419, startPoint y: 217, endPoint x: 541, endPoint y: 127, distance: 151.8
click at [541, 127] on img at bounding box center [751, 76] width 1309 height 938
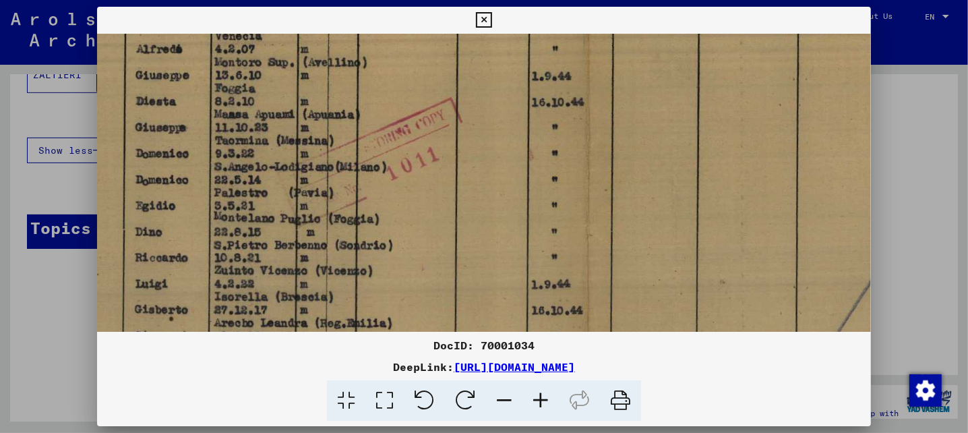
drag, startPoint x: 729, startPoint y: 206, endPoint x: 564, endPoint y: 281, distance: 181.6
click at [564, 281] on img at bounding box center [587, 149] width 1309 height 938
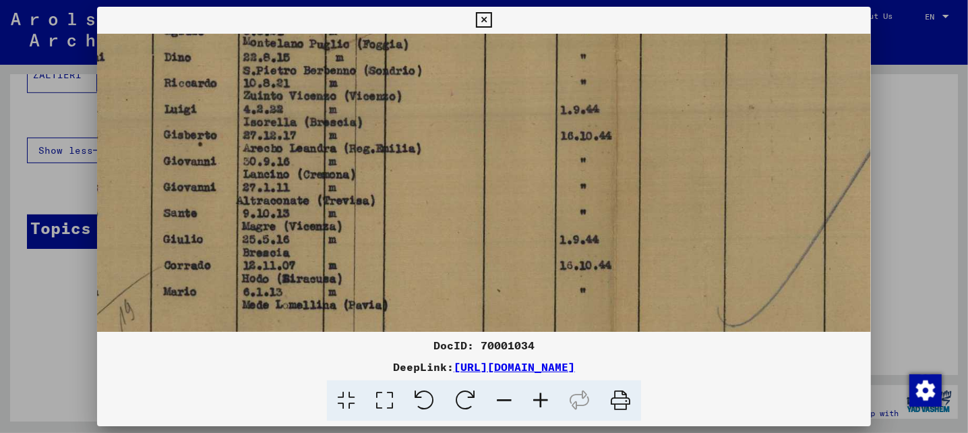
scroll to position [531, 133]
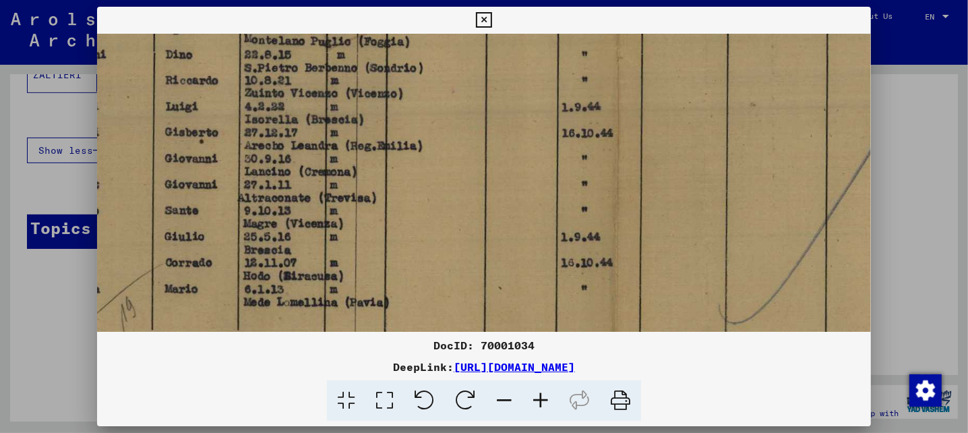
drag, startPoint x: 569, startPoint y: 280, endPoint x: 595, endPoint y: 115, distance: 166.5
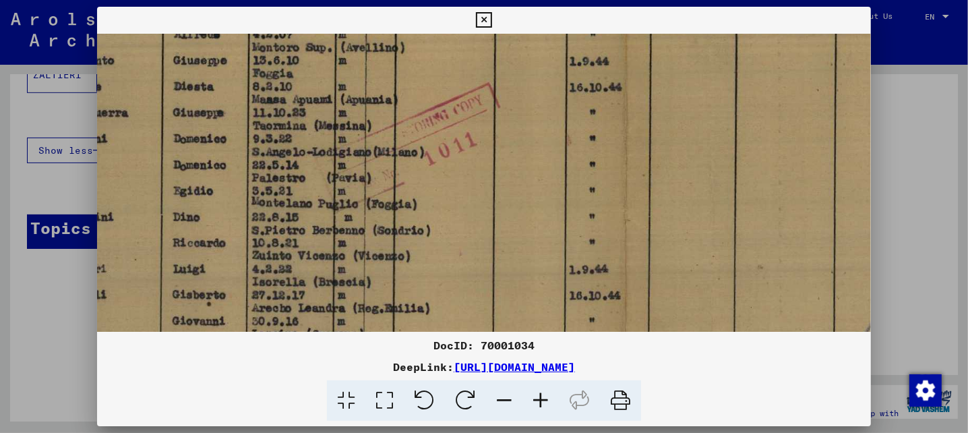
drag, startPoint x: 525, startPoint y: 145, endPoint x: 526, endPoint y: 339, distance: 194.2
click at [526, 339] on div "DocID: 70001034 DeepLink: [URL][DOMAIN_NAME]" at bounding box center [484, 214] width 775 height 415
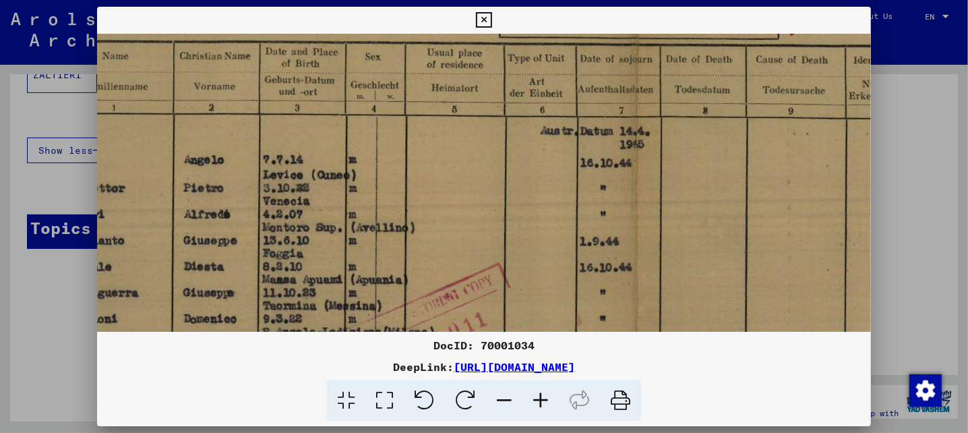
drag, startPoint x: 559, startPoint y: 192, endPoint x: 570, endPoint y: 319, distance: 127.3
click at [570, 318] on img at bounding box center [635, 315] width 1309 height 938
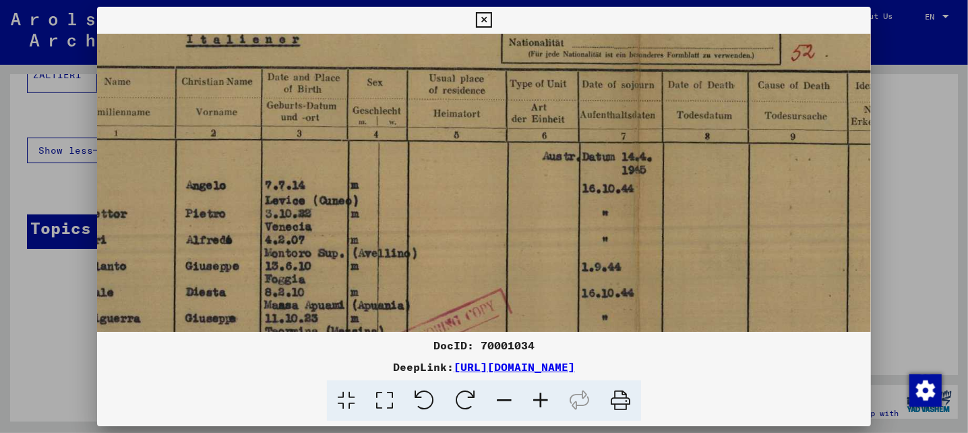
click at [537, 398] on icon at bounding box center [540, 400] width 36 height 41
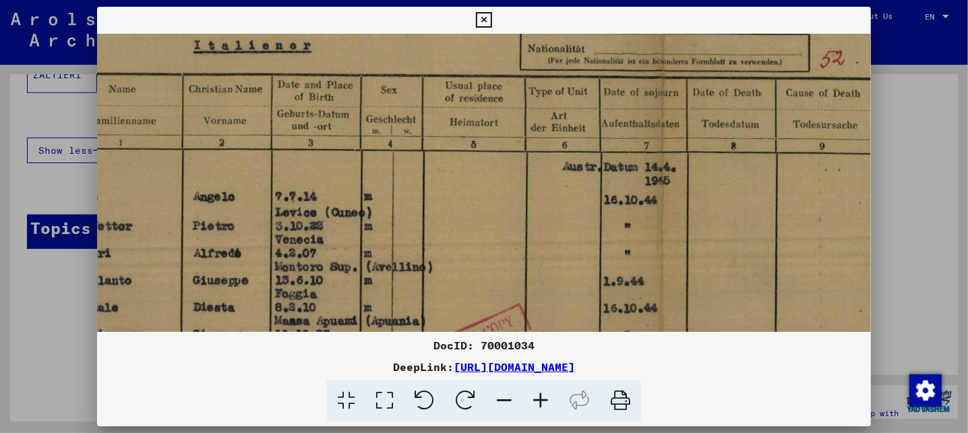
click at [537, 396] on icon at bounding box center [540, 400] width 36 height 41
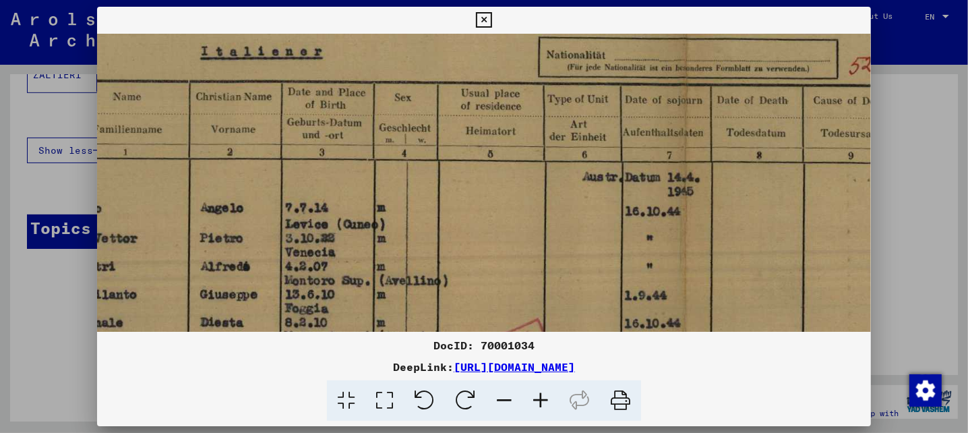
click at [537, 396] on icon at bounding box center [540, 400] width 36 height 41
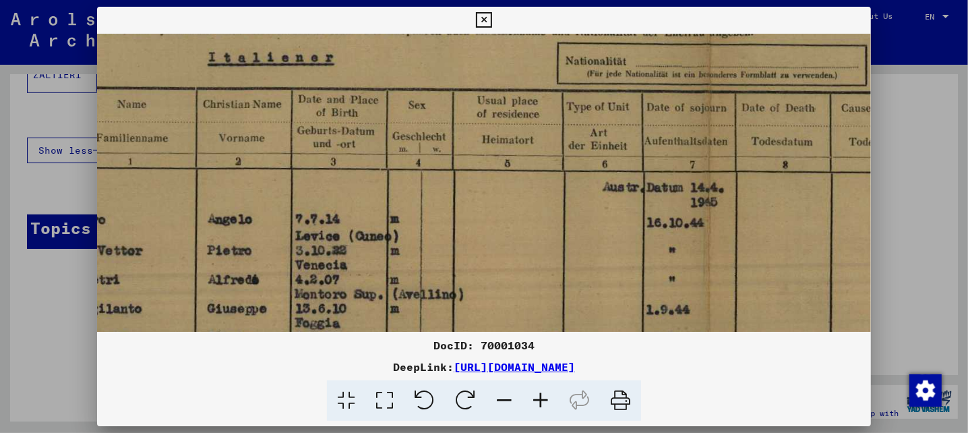
click at [537, 395] on icon at bounding box center [540, 400] width 36 height 41
click at [537, 394] on icon at bounding box center [540, 400] width 36 height 41
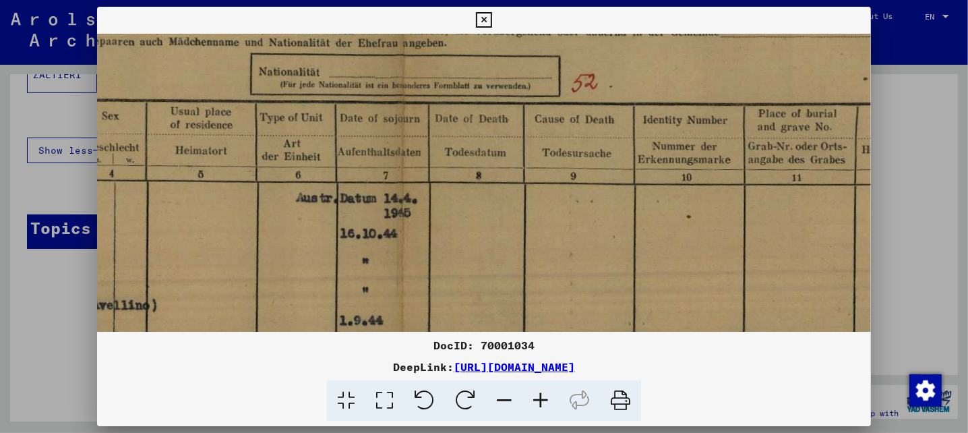
scroll to position [152, 423]
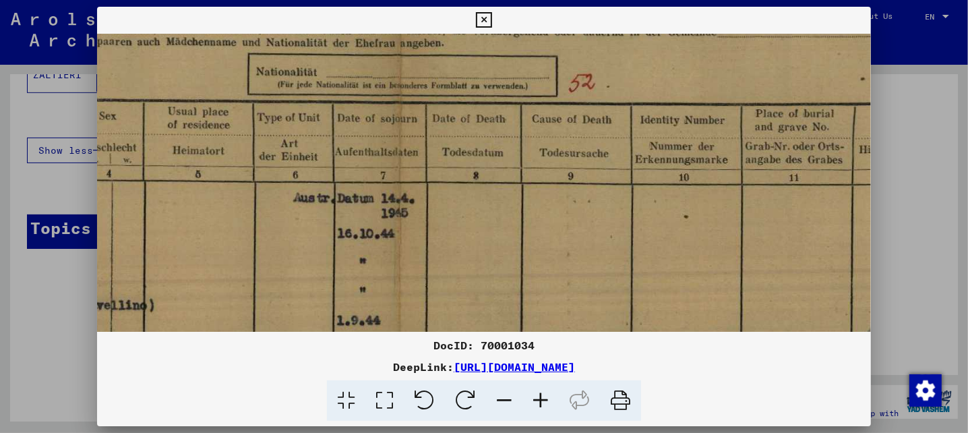
drag, startPoint x: 718, startPoint y: 214, endPoint x: 407, endPoint y: 226, distance: 311.7
click at [407, 226] on img at bounding box center [399, 402] width 1450 height 1040
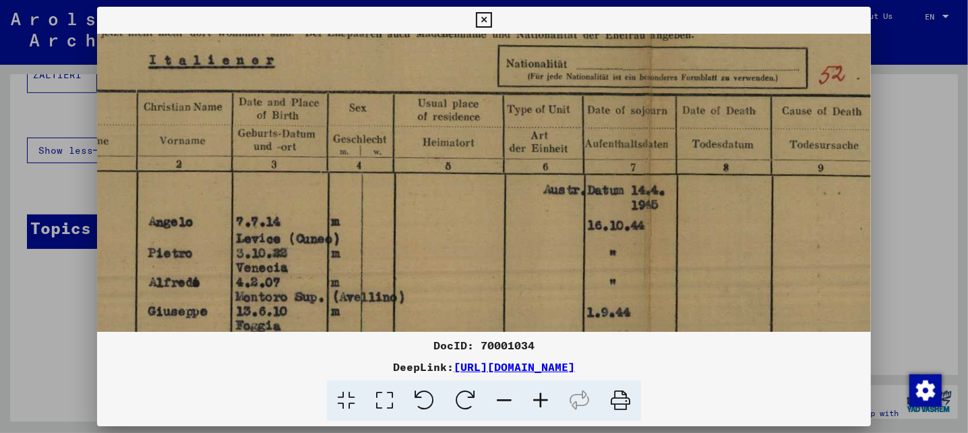
scroll to position [200, 34]
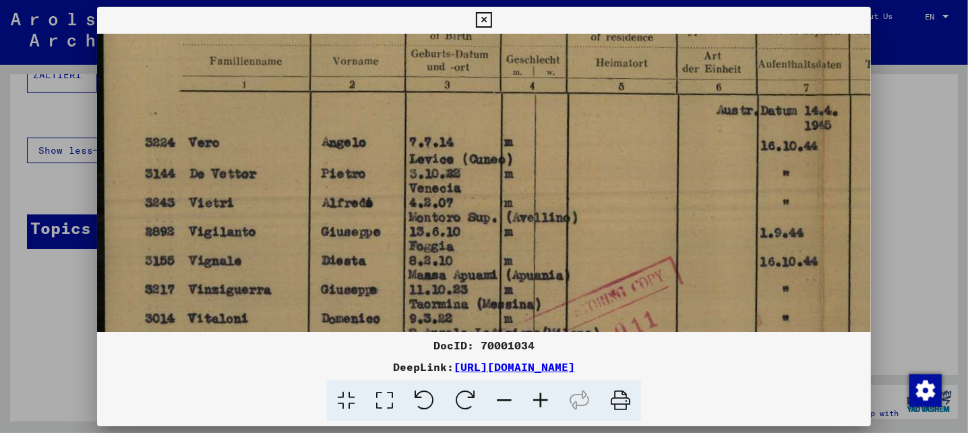
drag, startPoint x: 230, startPoint y: 199, endPoint x: 661, endPoint y: 110, distance: 439.9
click at [661, 110] on img at bounding box center [822, 314] width 1450 height 1040
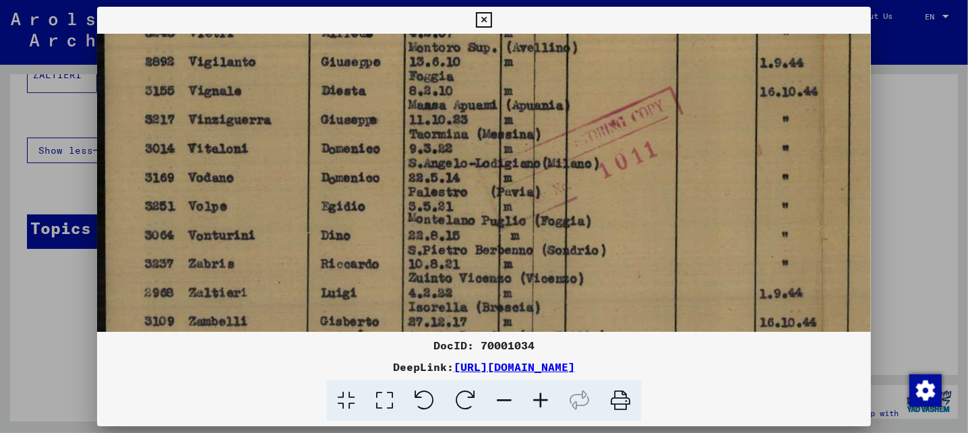
drag, startPoint x: 397, startPoint y: 200, endPoint x: 442, endPoint y: 68, distance: 138.8
click at [442, 68] on img at bounding box center [822, 144] width 1450 height 1040
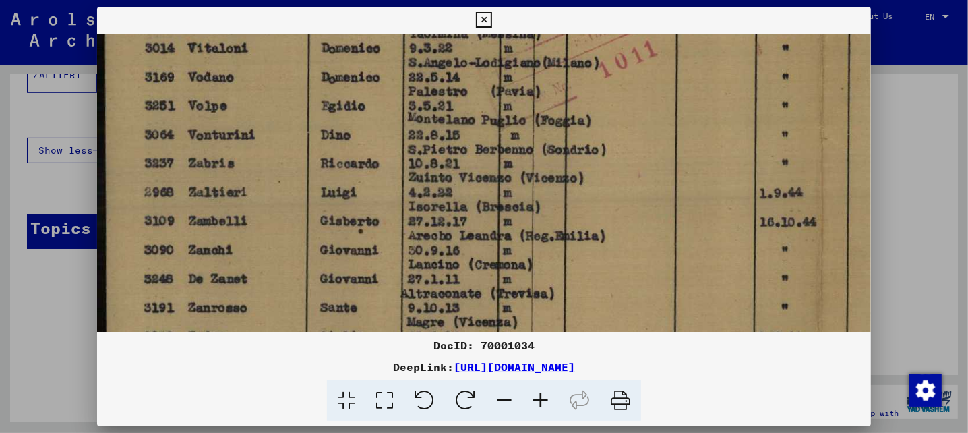
scroll to position [557, 0]
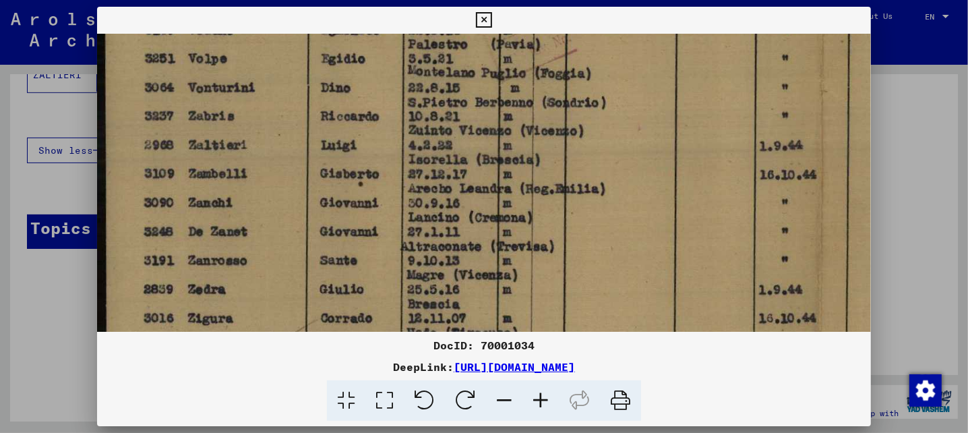
drag, startPoint x: 409, startPoint y: 248, endPoint x: 485, endPoint y: 100, distance: 166.7
